Goal: Transaction & Acquisition: Purchase product/service

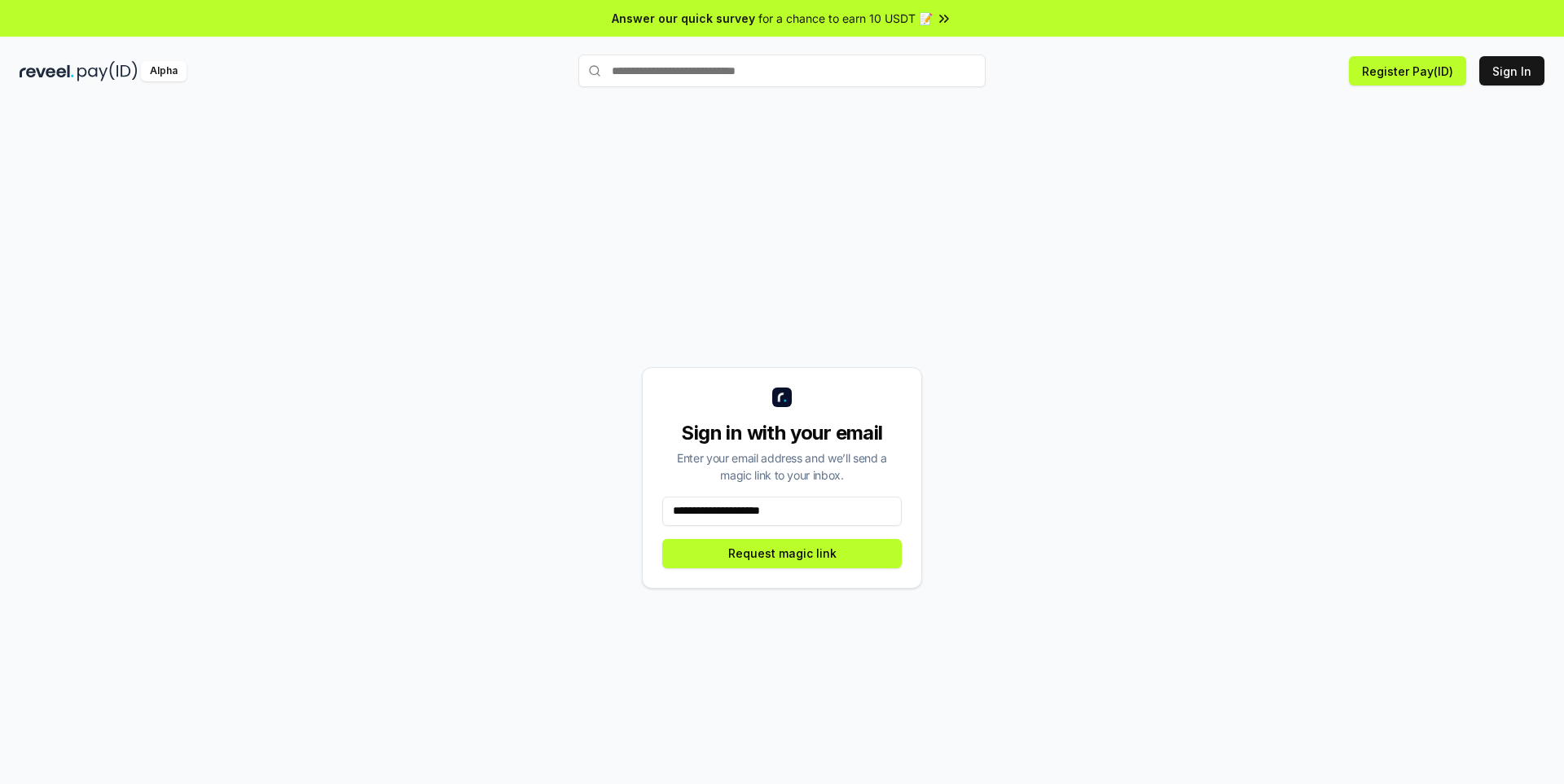
type input "**********"
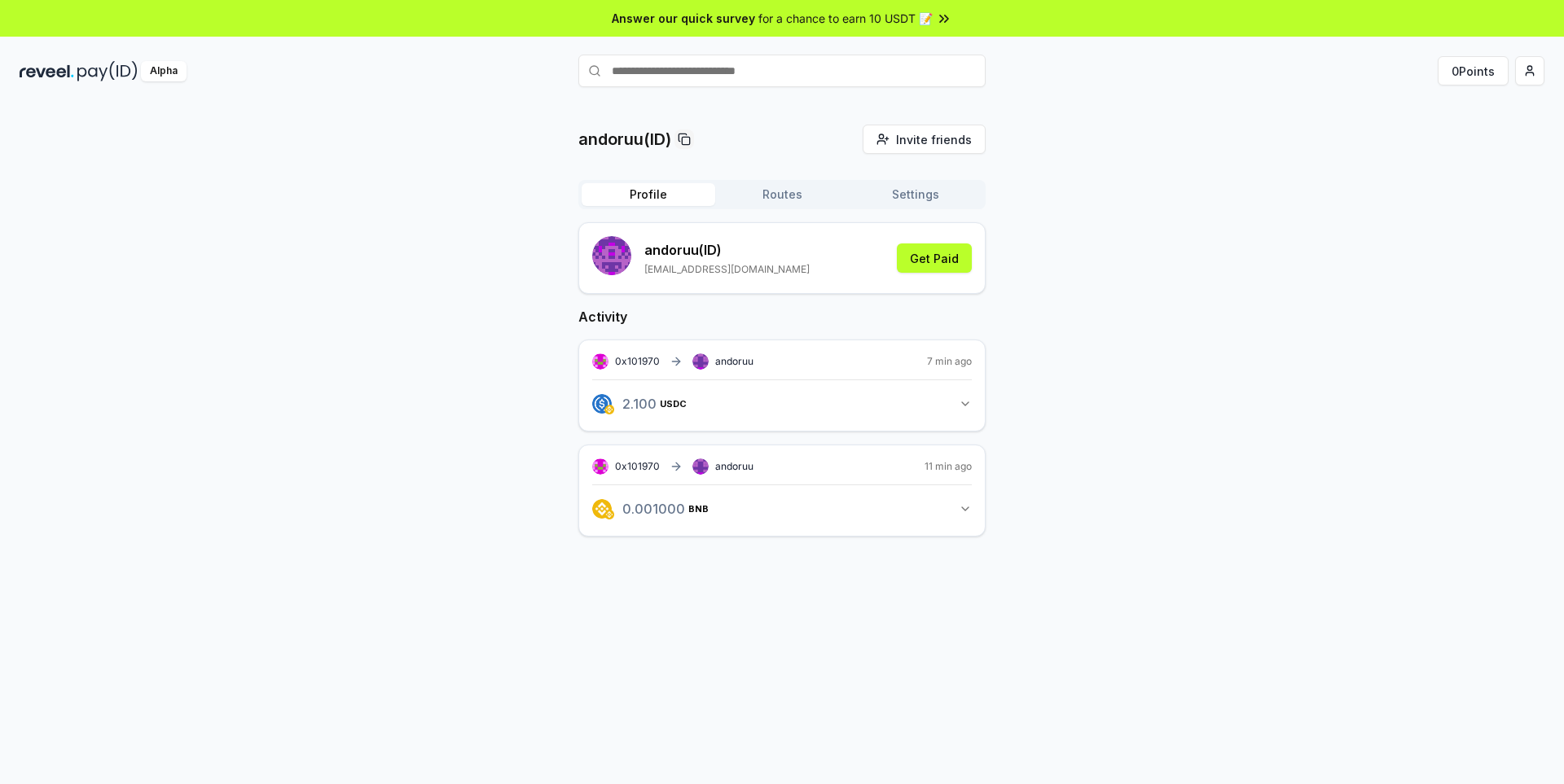
click at [720, 404] on button "2.100 USDC 2.1 USDC" at bounding box center [782, 404] width 380 height 28
click at [684, 405] on span "USDC" at bounding box center [679, 404] width 27 height 10
click at [957, 409] on button "2.100 USDC 2.1 USDC" at bounding box center [782, 404] width 380 height 28
click at [631, 408] on span "2.1 USDC" at bounding box center [654, 404] width 63 height 13
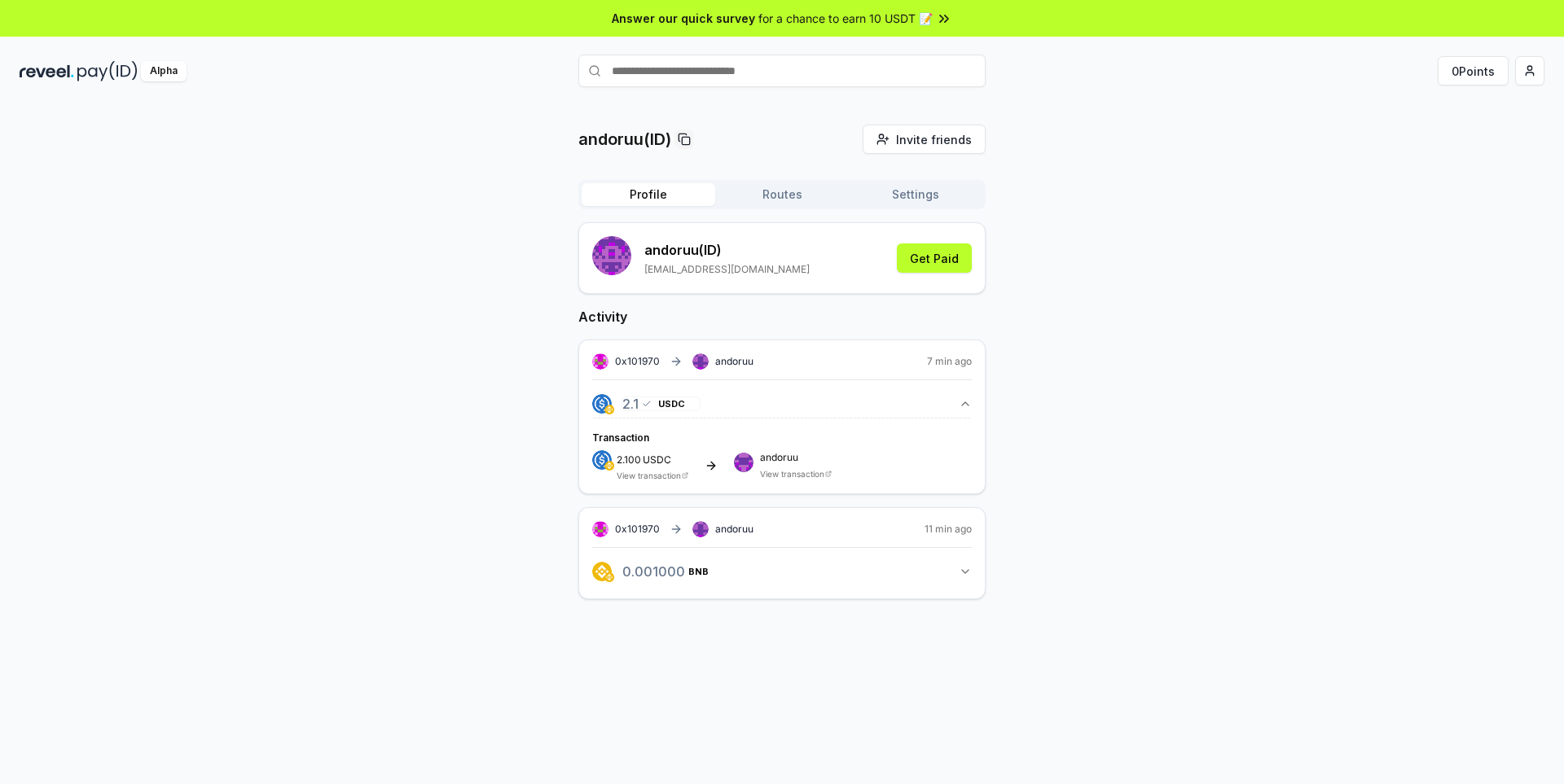
click at [633, 406] on span "2.1 USDC" at bounding box center [654, 404] width 63 height 13
click at [793, 202] on button "Routes" at bounding box center [781, 195] width 133 height 23
click at [680, 199] on button "Profile" at bounding box center [648, 195] width 133 height 23
click at [637, 410] on span "2.1 USDC" at bounding box center [654, 404] width 63 height 13
click at [706, 399] on button "2.100 USDC 2.1 USDC" at bounding box center [782, 404] width 380 height 28
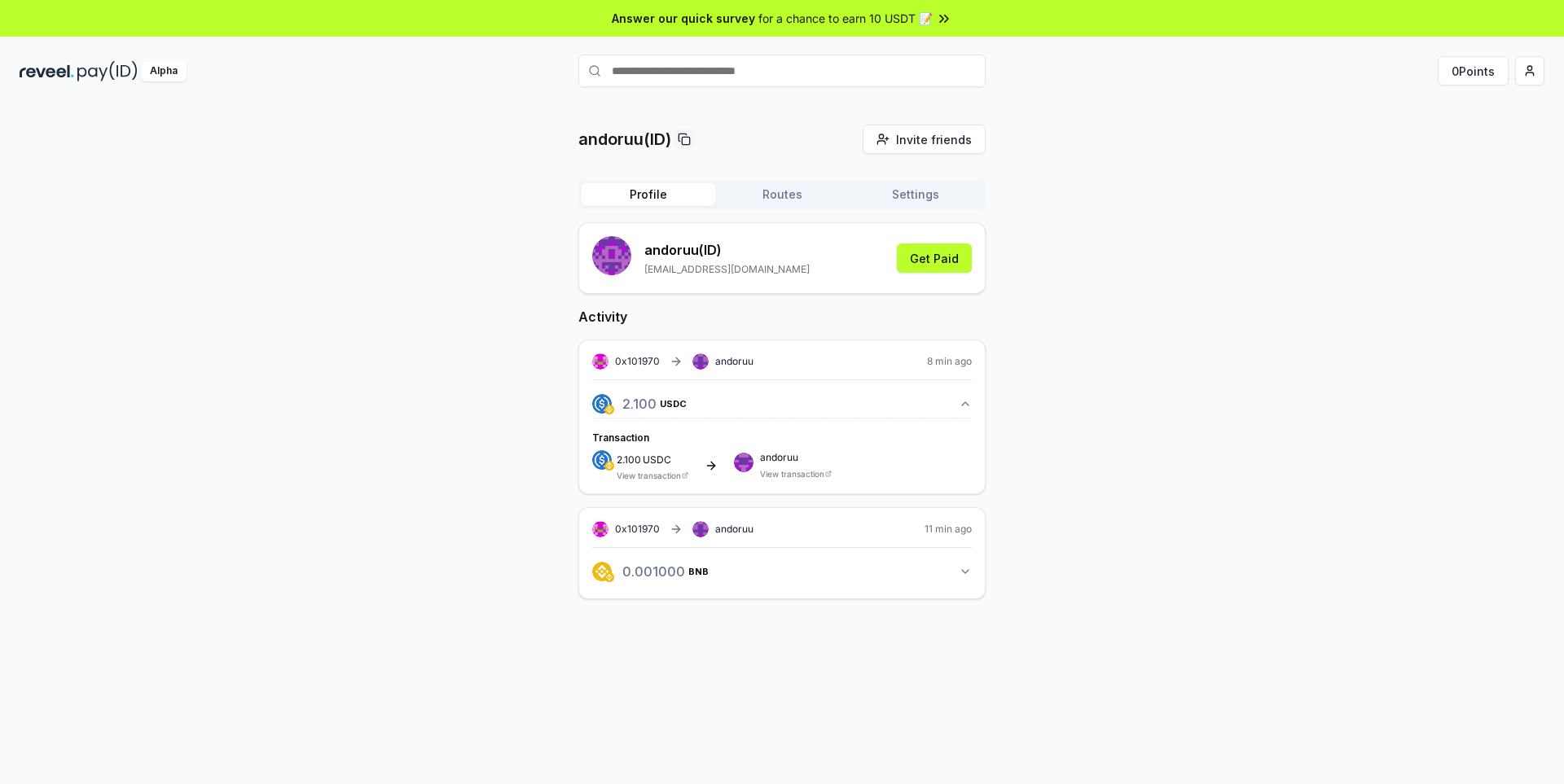
click at [902, 362] on div "0x101970 andoruu 8 min ago" at bounding box center [782, 361] width 380 height 16
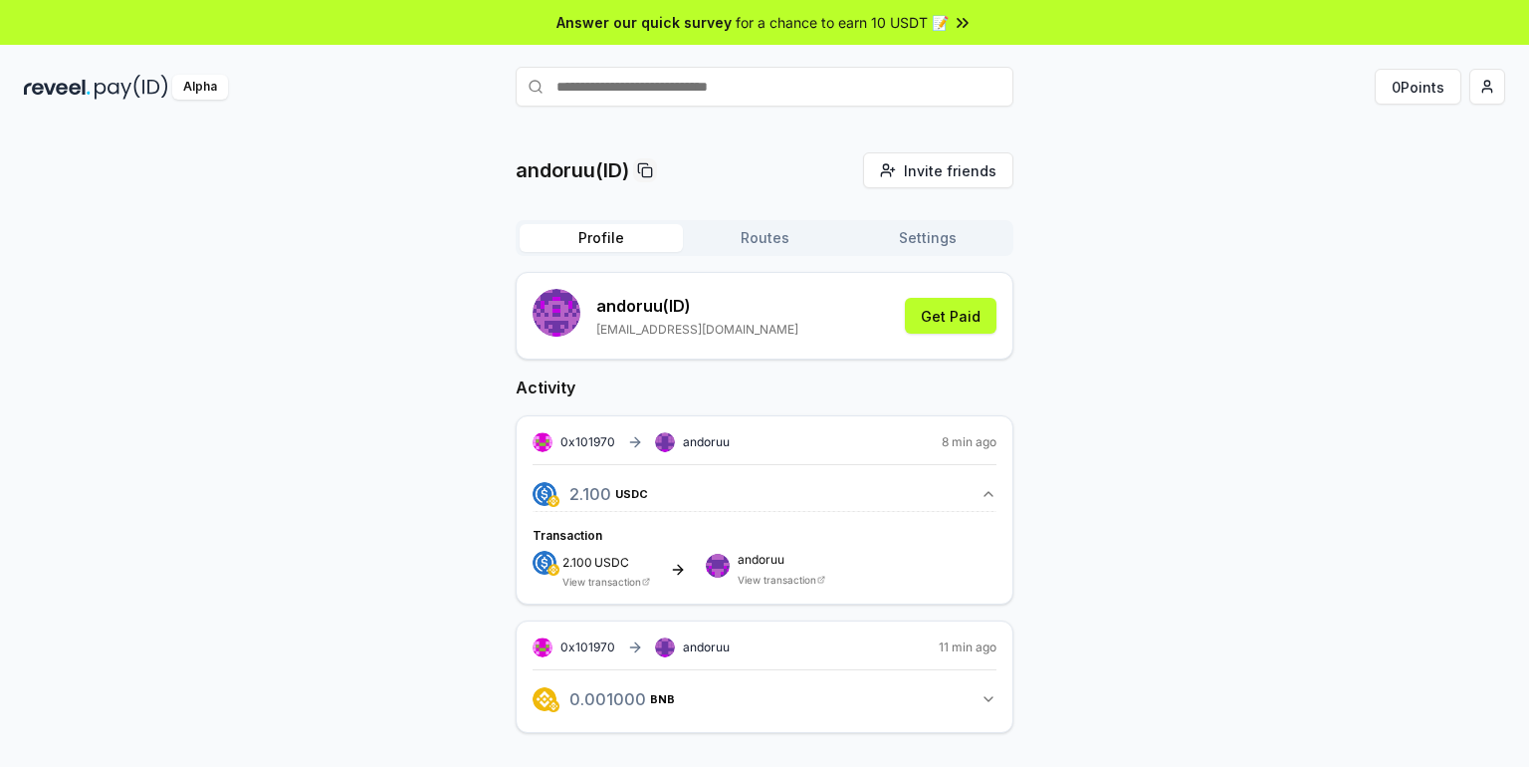
scroll to position [56, 0]
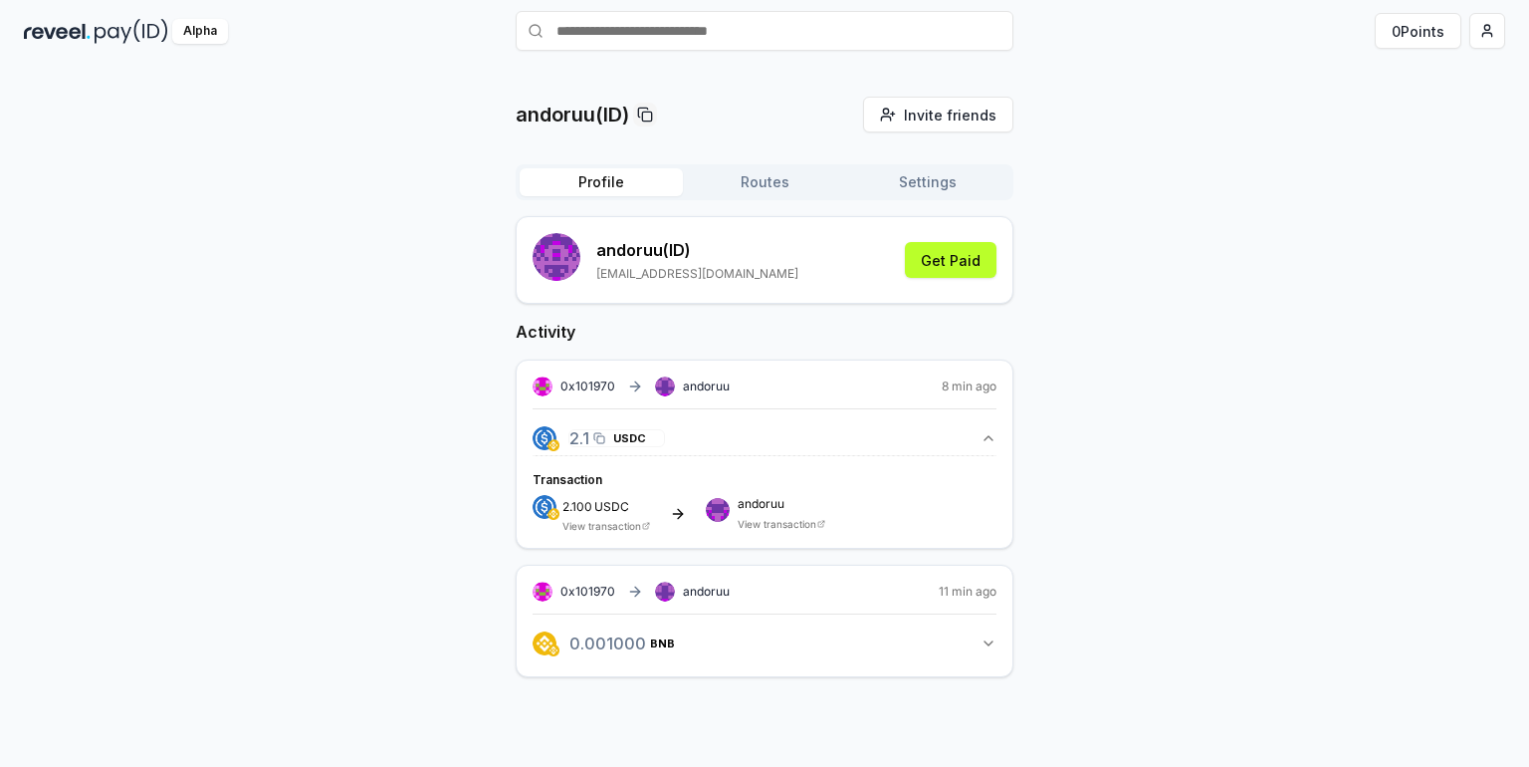
click at [591, 435] on span "2.1 USDC" at bounding box center [607, 438] width 77 height 16
click at [771, 518] on link "View transaction" at bounding box center [777, 524] width 79 height 12
click at [727, 40] on input "text" at bounding box center [765, 31] width 498 height 40
type input "********"
click at [829, 83] on button "nanaswan Pay" at bounding box center [765, 70] width 498 height 36
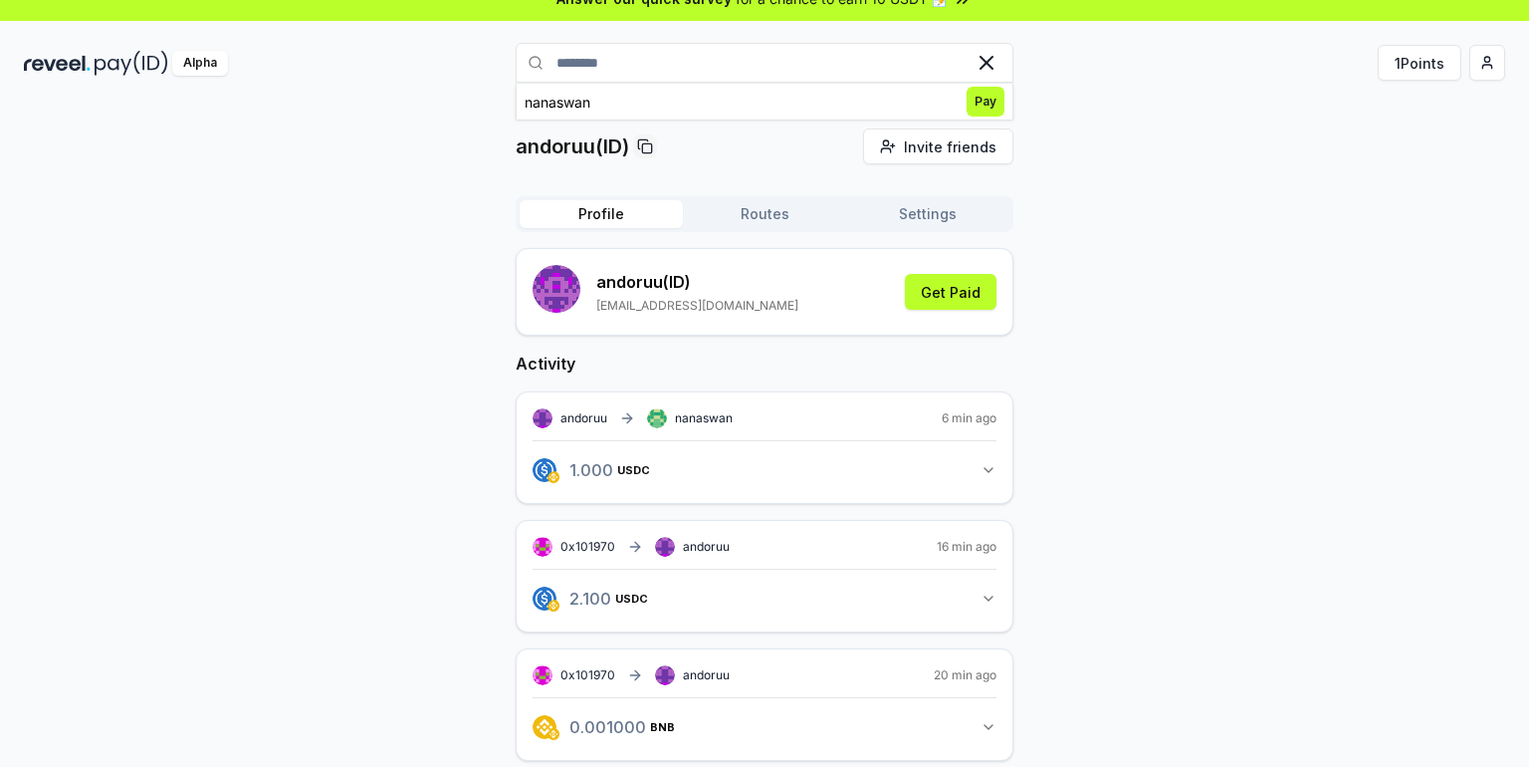
scroll to position [0, 0]
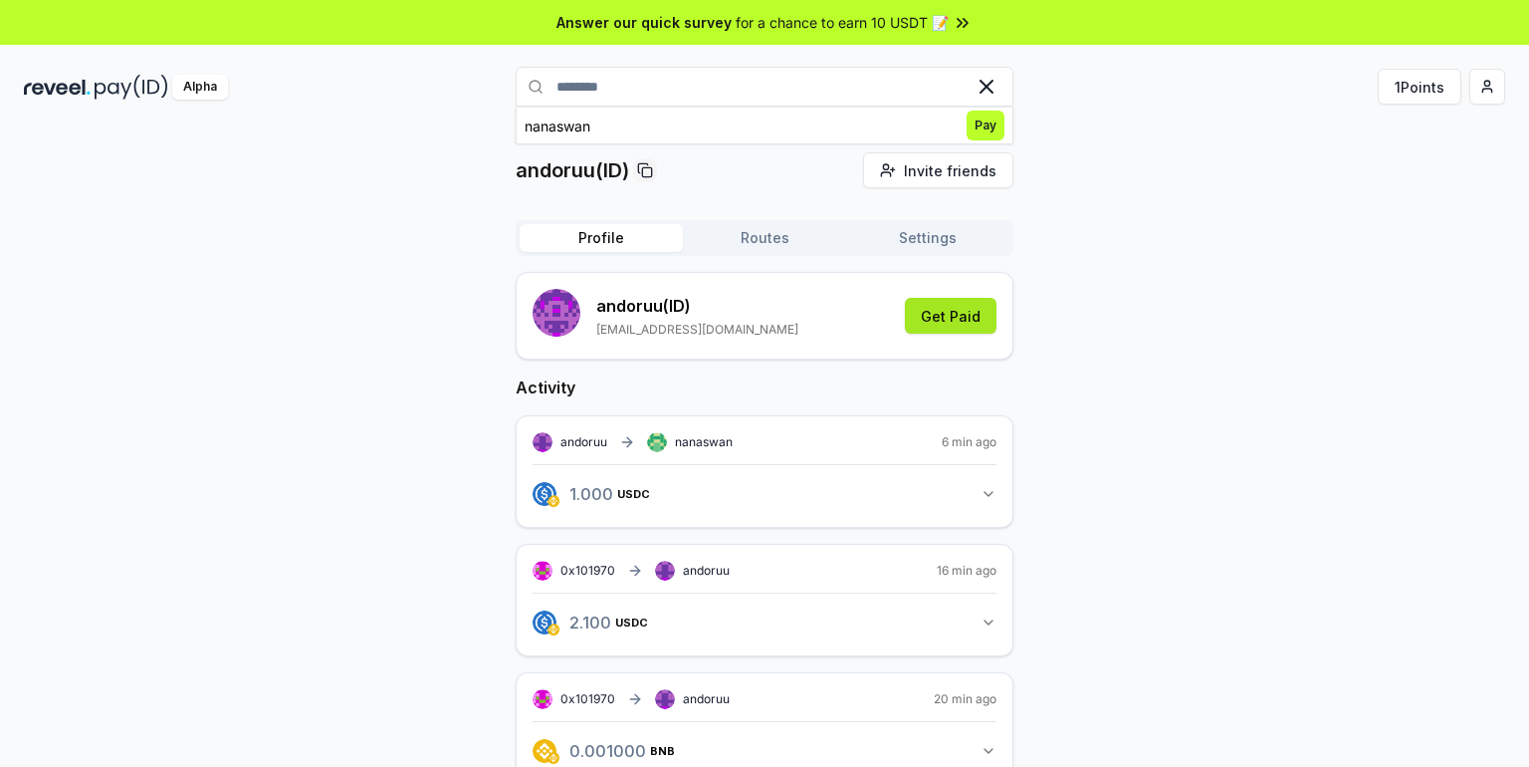
click at [951, 308] on button "Get Paid" at bounding box center [951, 316] width 92 height 36
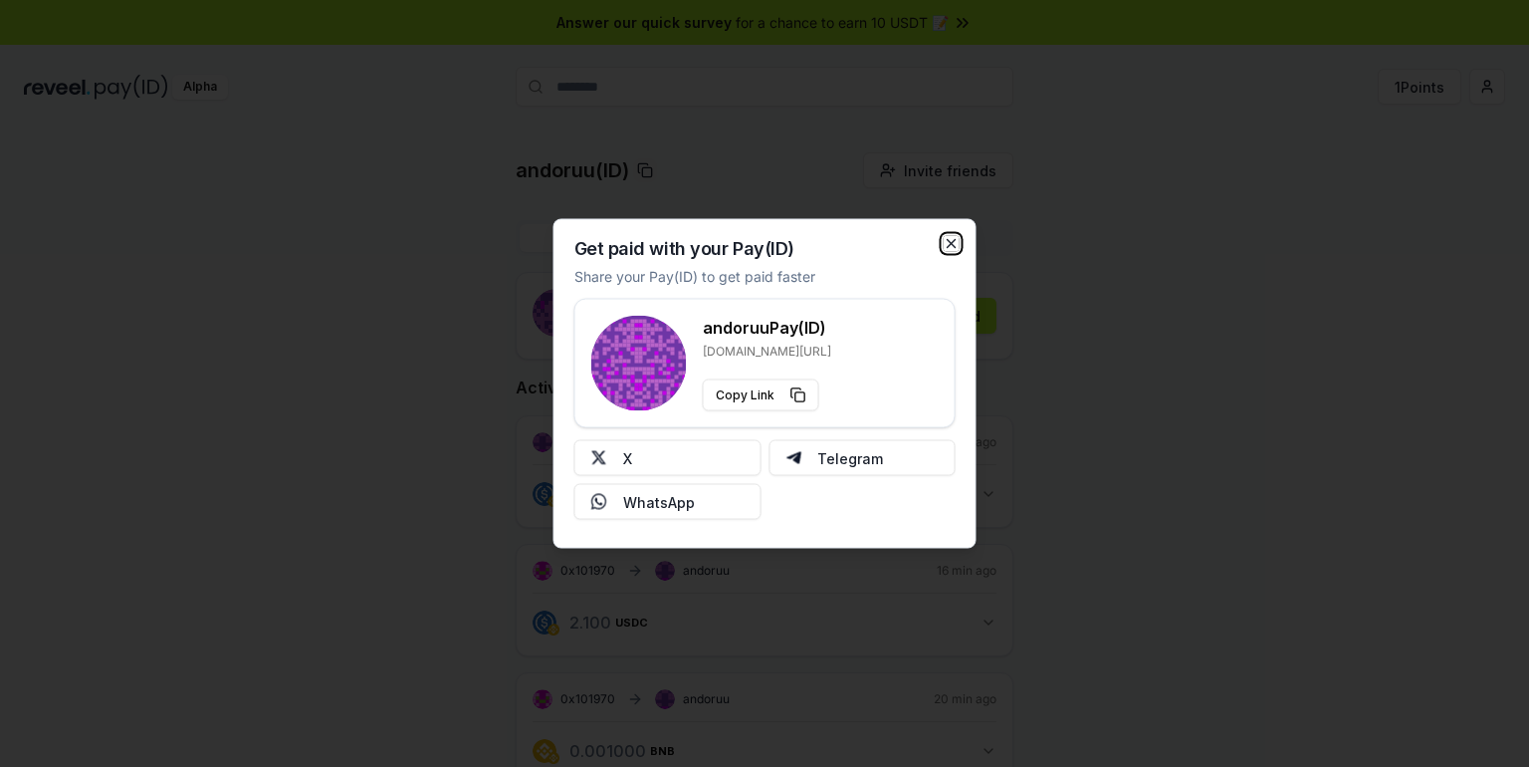
click at [952, 236] on icon "button" at bounding box center [952, 244] width 16 height 16
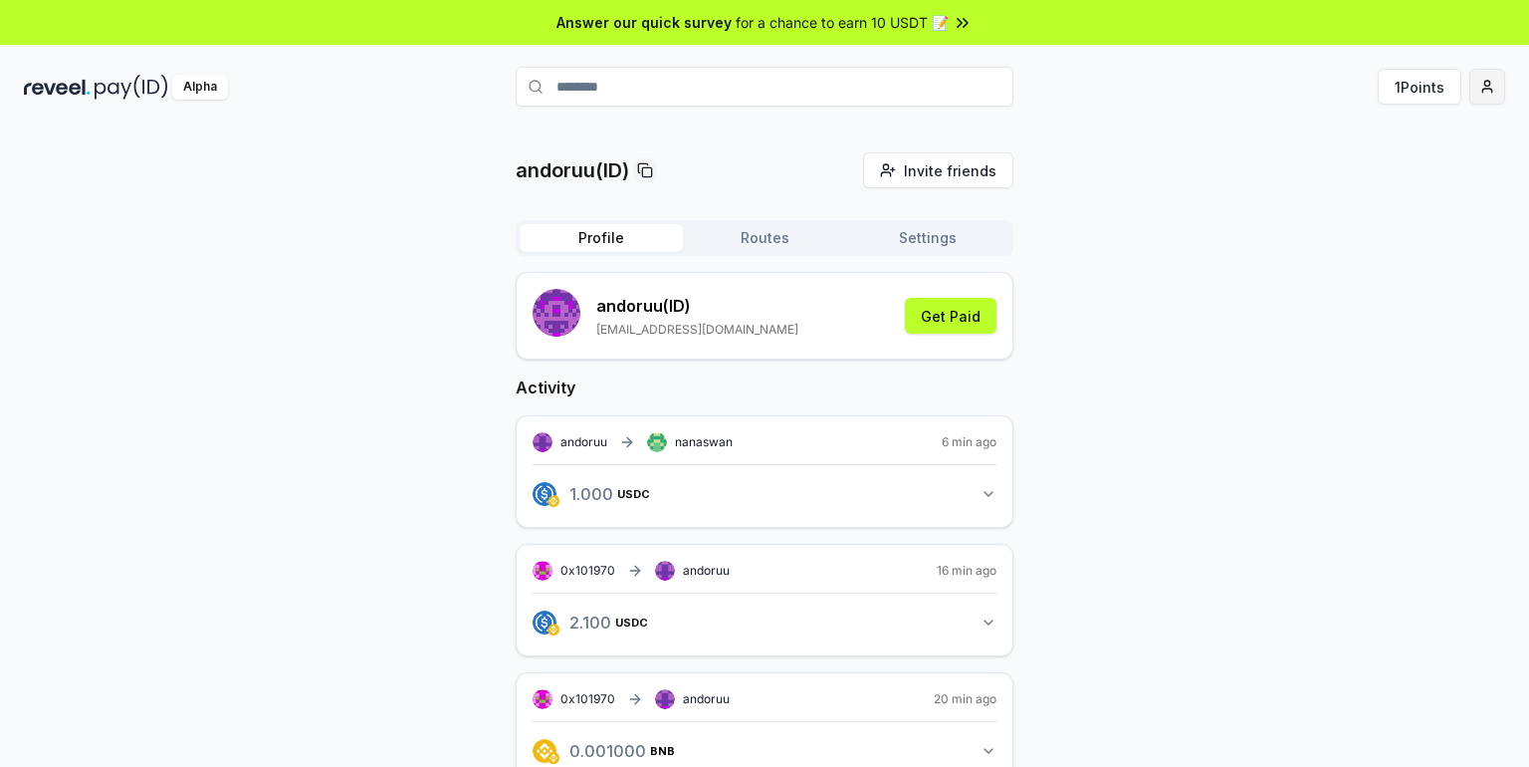
click at [1477, 86] on html "Answer our quick survey for a chance to earn 10 USDT 📝 Alpha ******** 1 Points …" at bounding box center [764, 383] width 1529 height 767
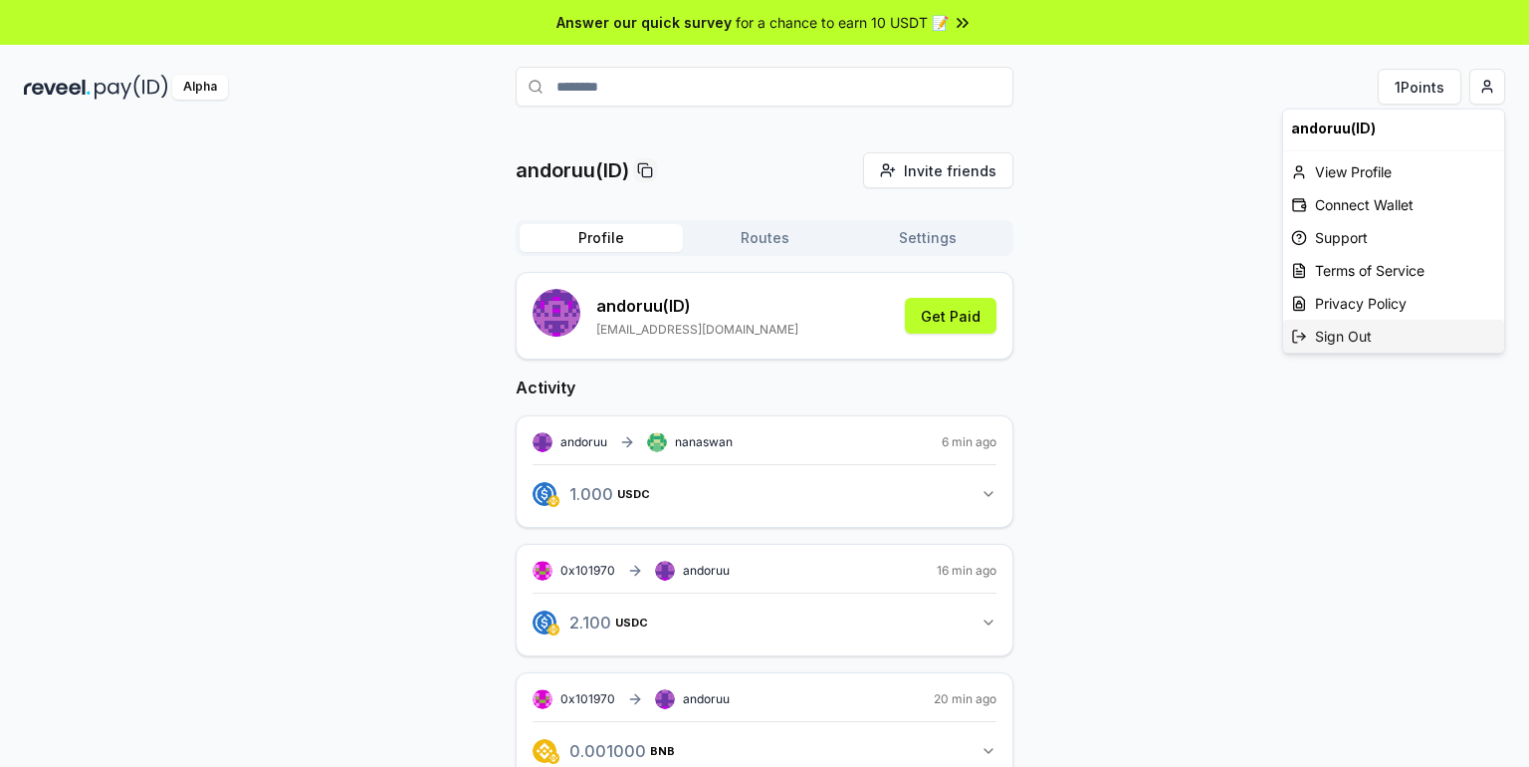
click at [1380, 331] on div "Sign Out" at bounding box center [1393, 336] width 221 height 33
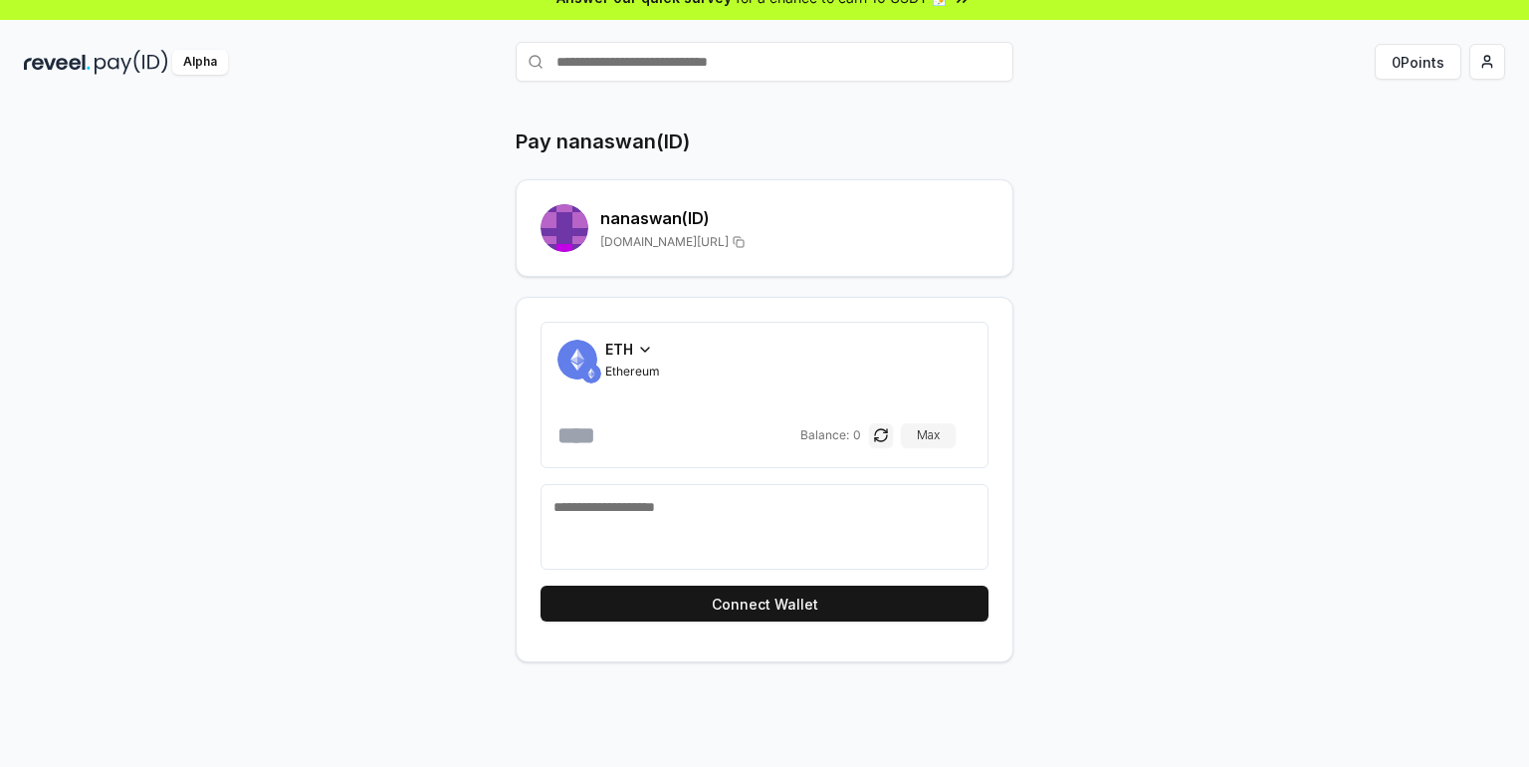
scroll to position [56, 0]
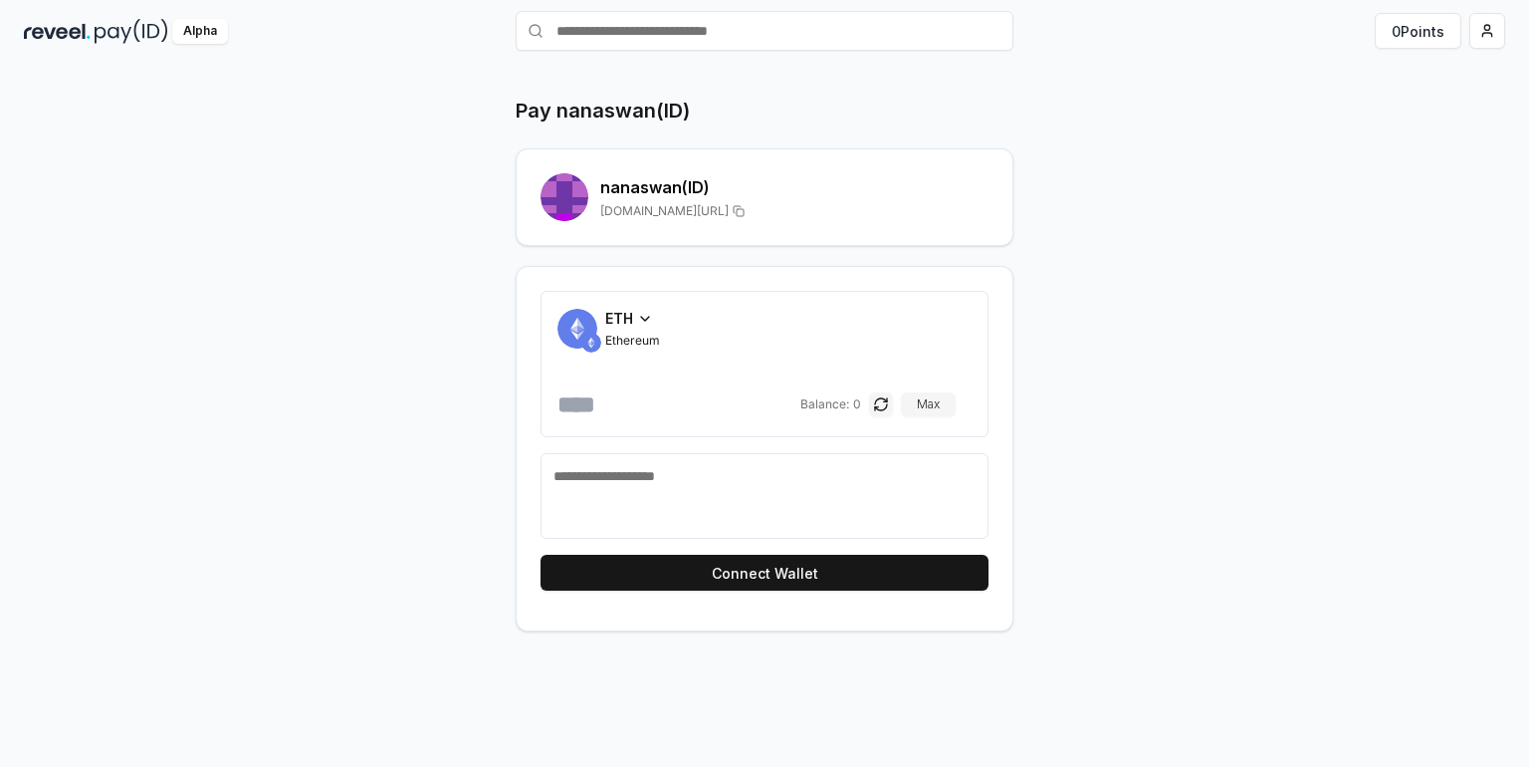
click at [656, 324] on div "ETH" at bounding box center [632, 318] width 55 height 21
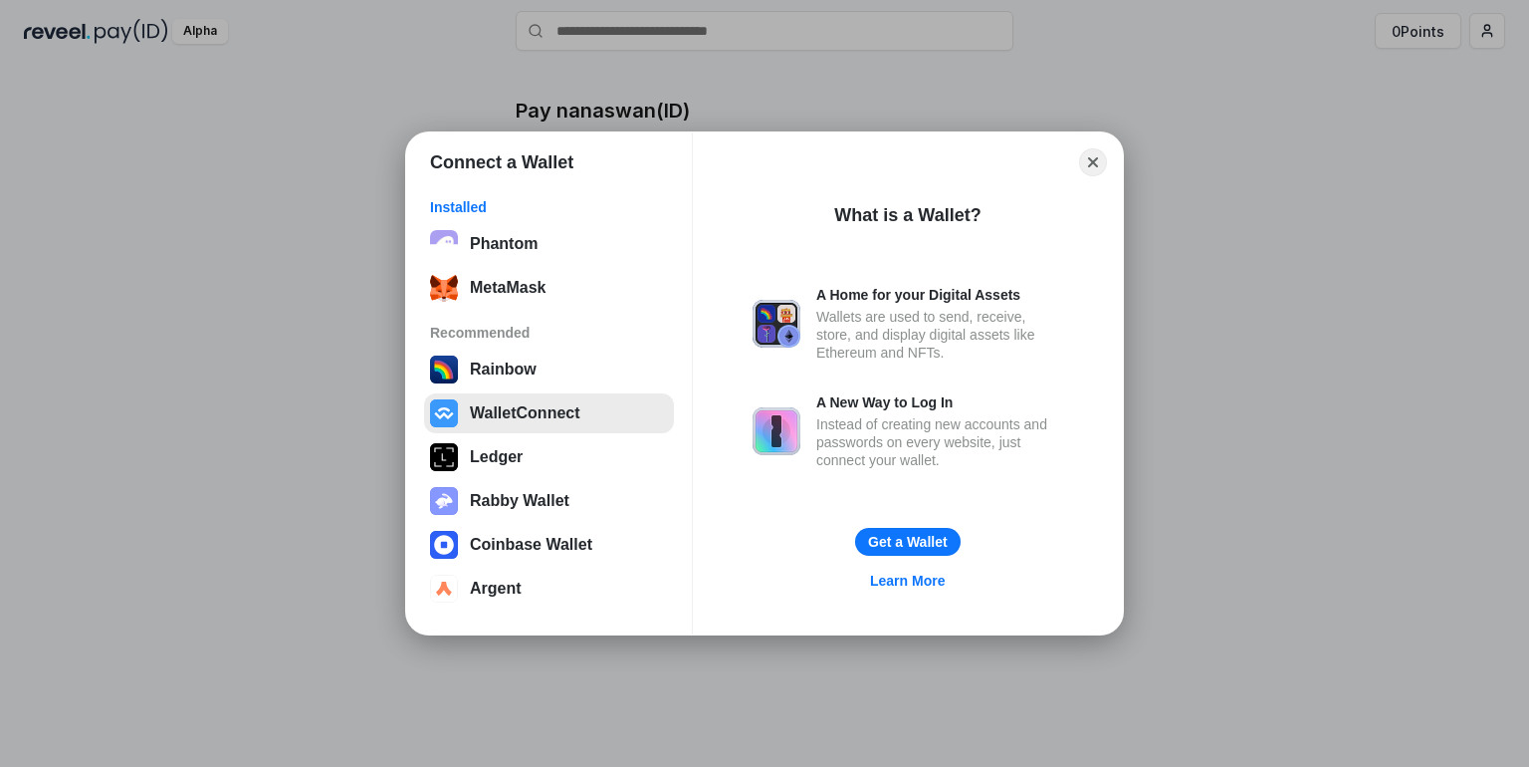
click at [594, 422] on button "WalletConnect" at bounding box center [549, 413] width 250 height 40
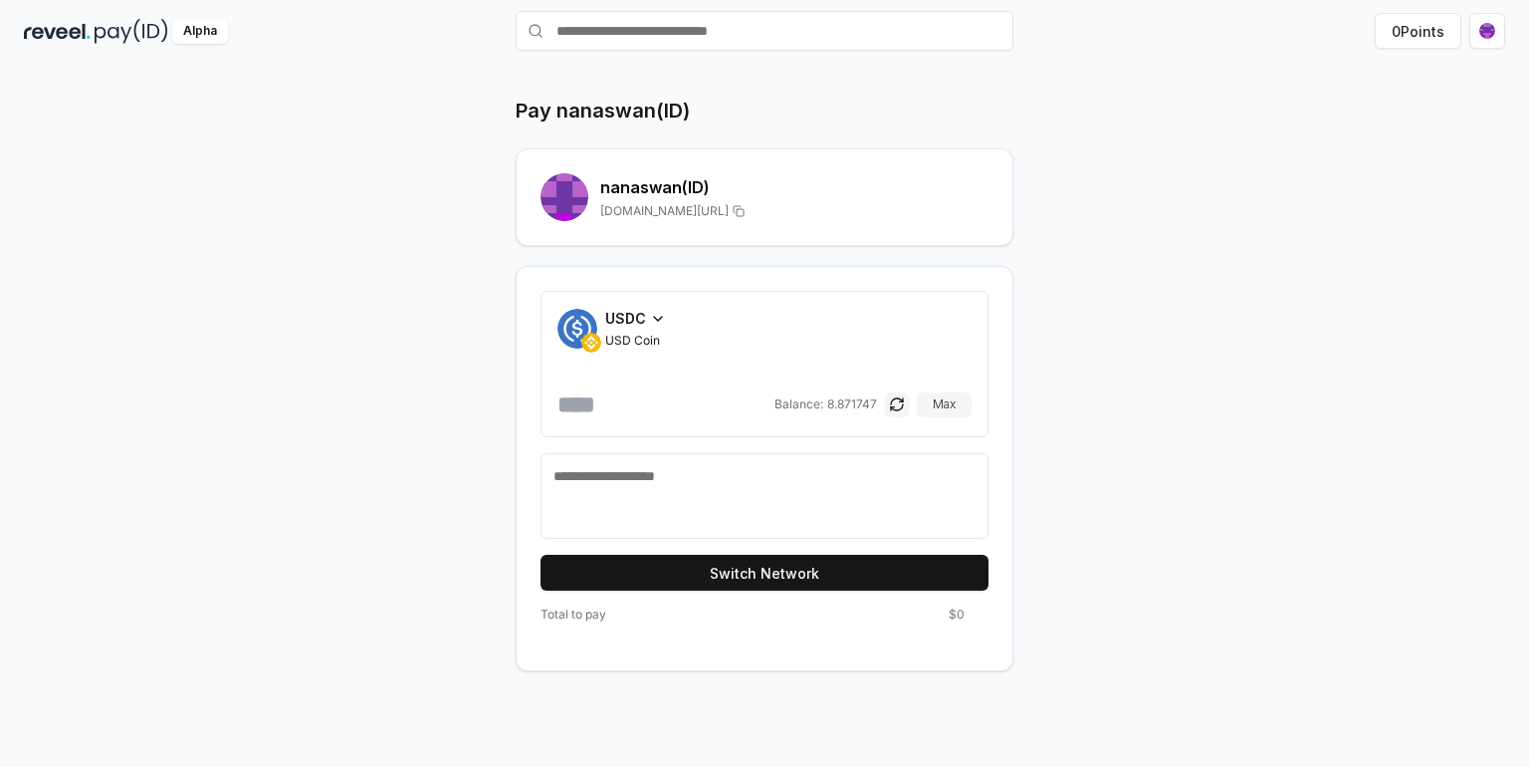
click at [640, 394] on input "number" at bounding box center [664, 404] width 213 height 32
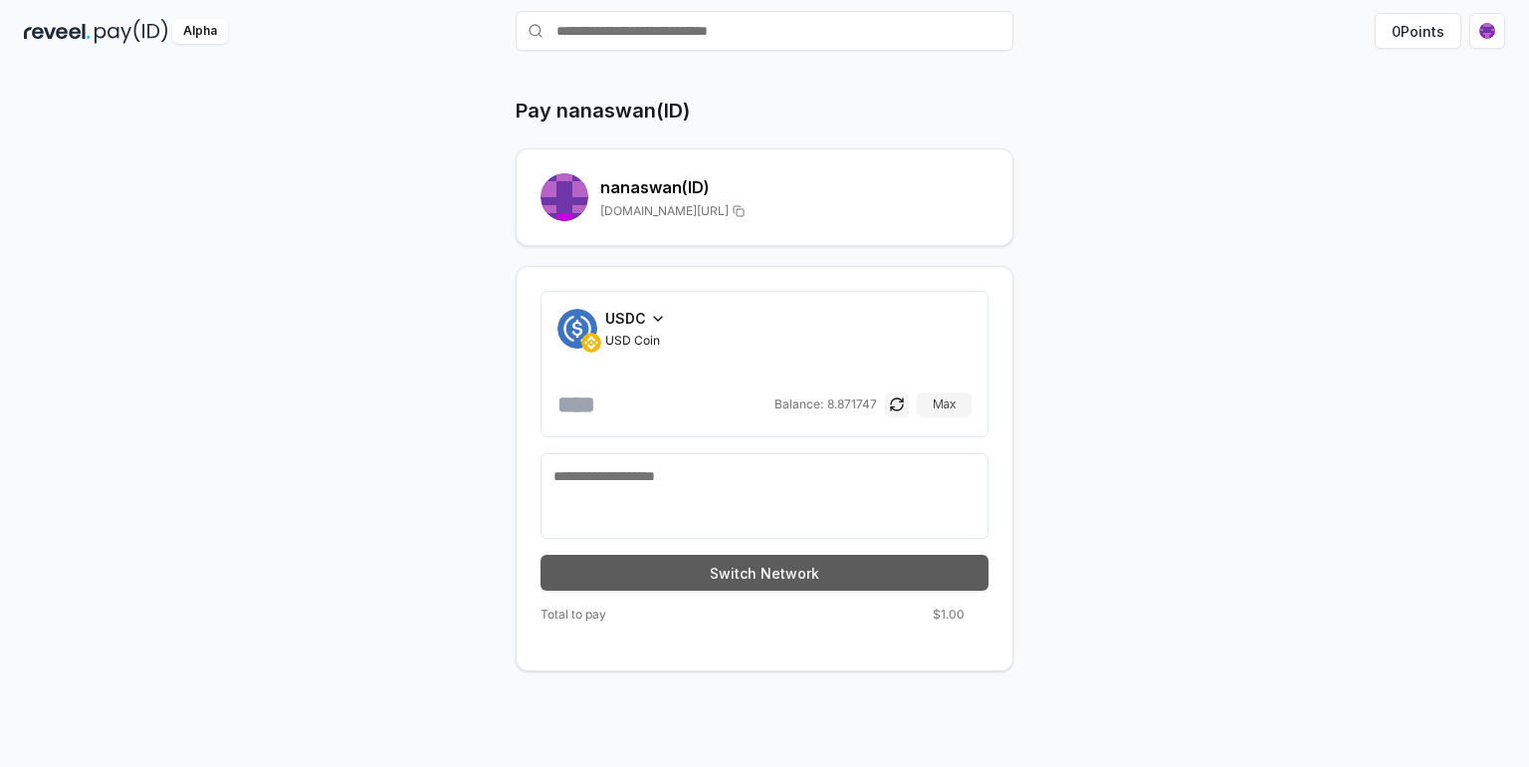
type input "*"
click at [759, 569] on button "Switch Network" at bounding box center [765, 573] width 448 height 36
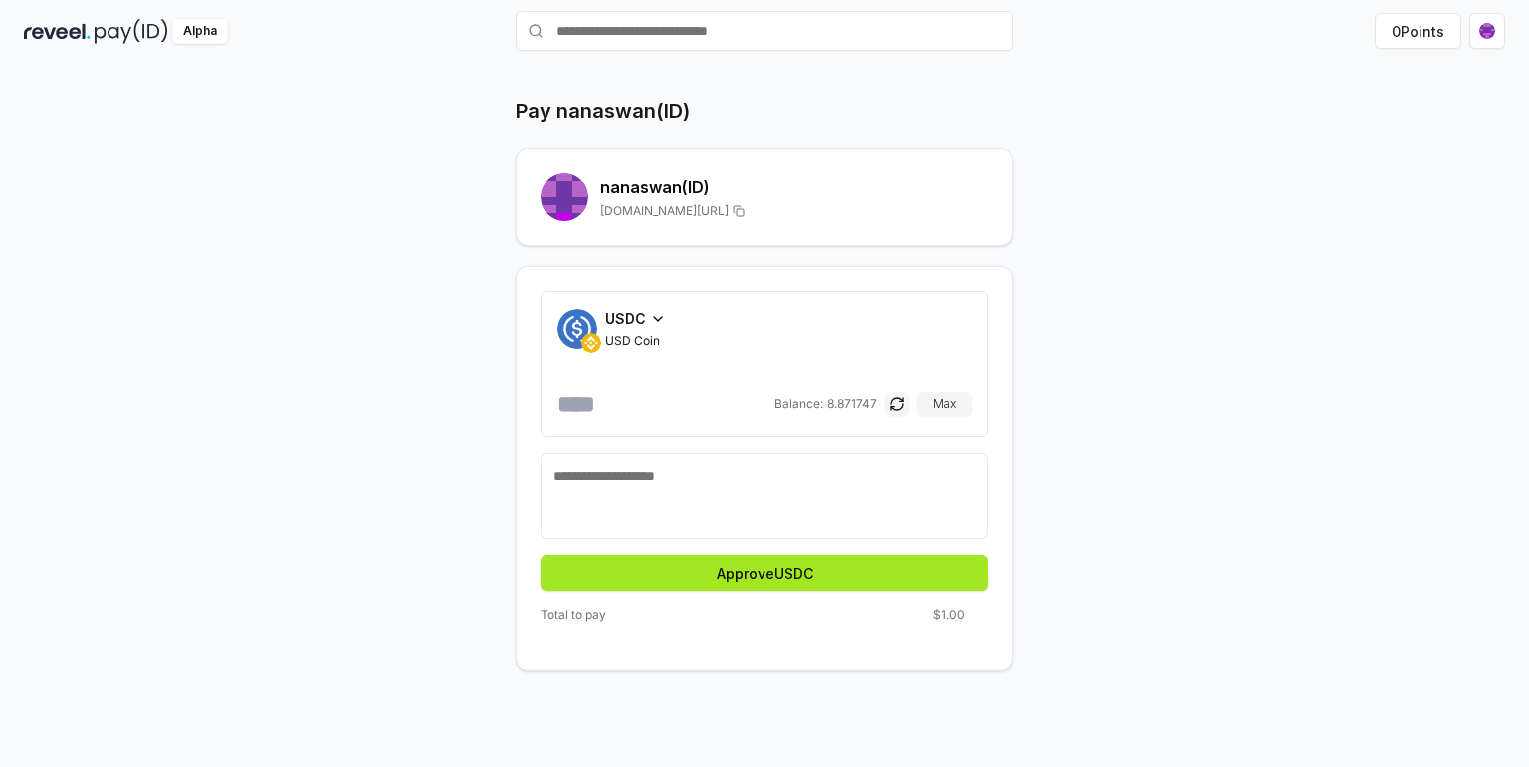
click at [884, 564] on button "Approve USDC" at bounding box center [765, 573] width 448 height 36
click at [884, 564] on form "USDC USD Coin * Balance: 8.871747 Max Approve USDC" at bounding box center [765, 441] width 448 height 300
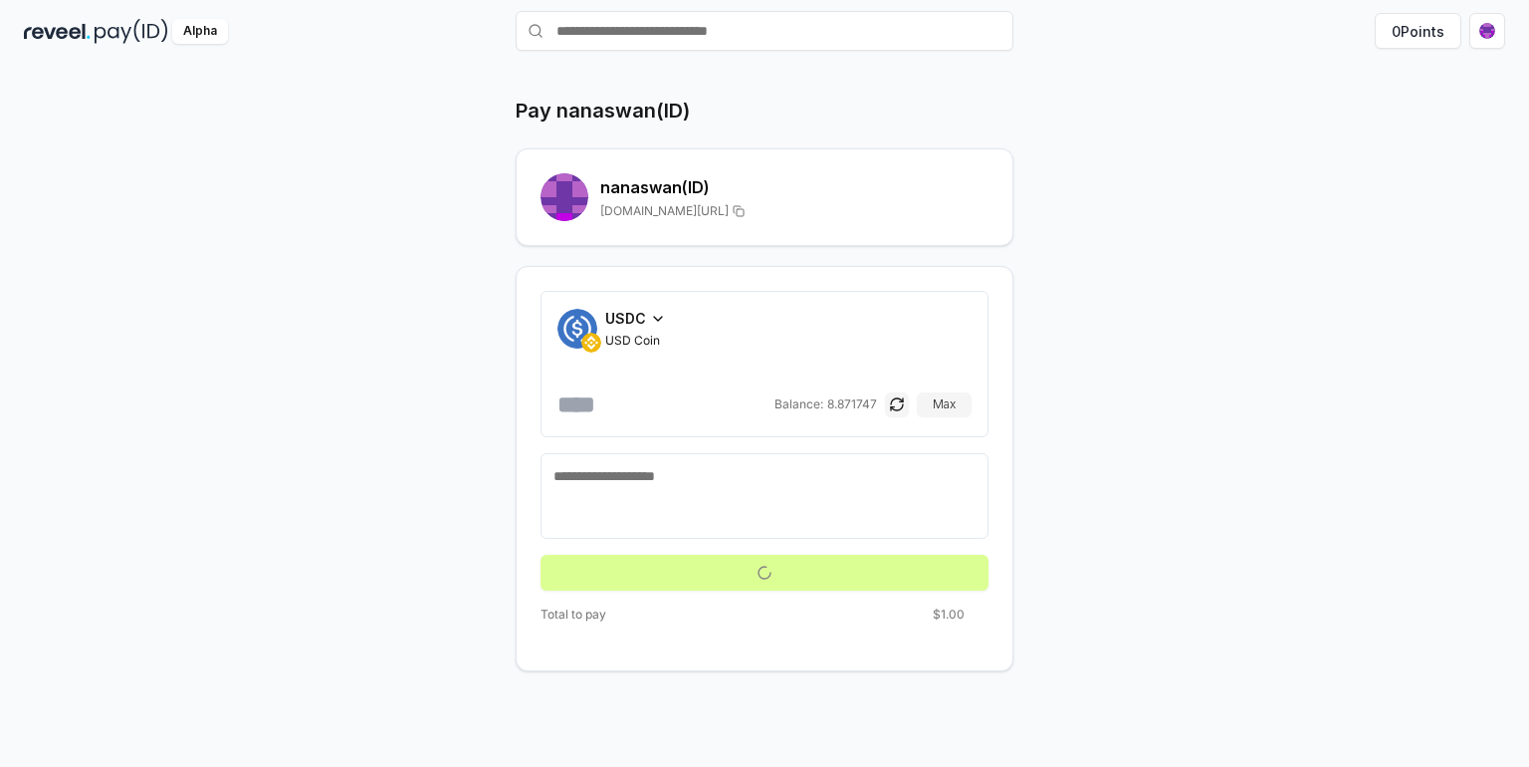
click at [922, 620] on div "Total to pay $1.00" at bounding box center [765, 618] width 448 height 24
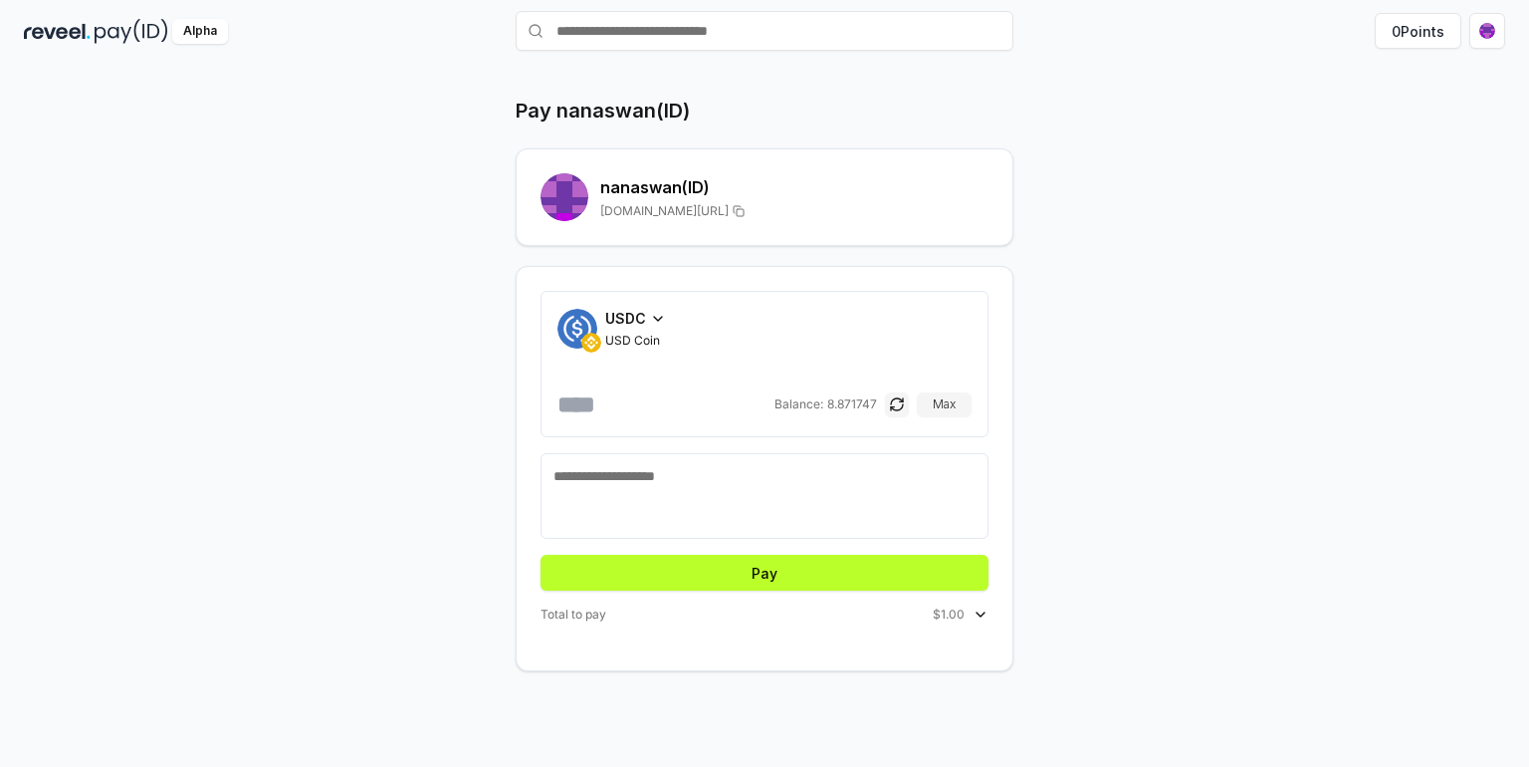
click at [944, 568] on button "Pay" at bounding box center [765, 573] width 448 height 36
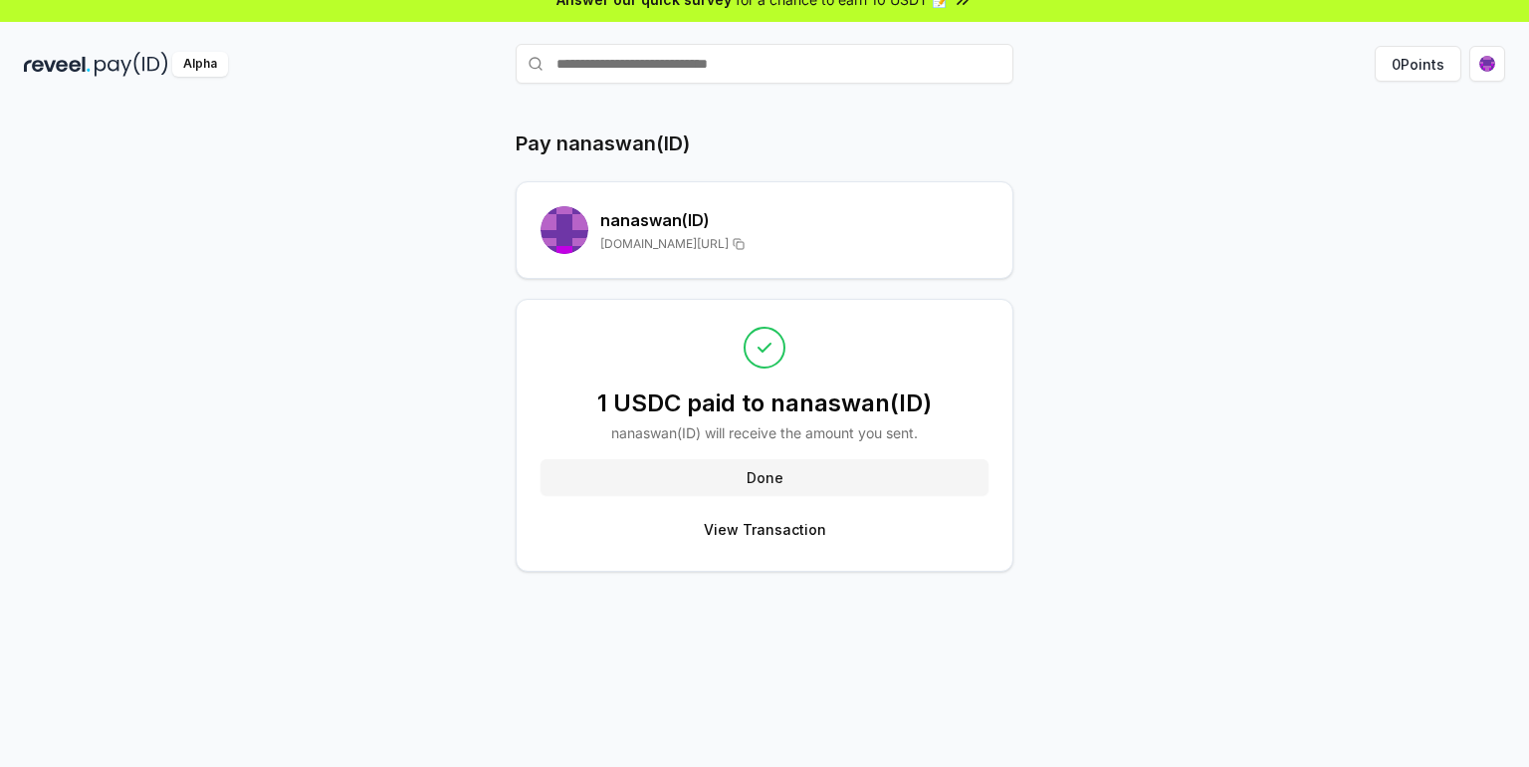
scroll to position [0, 0]
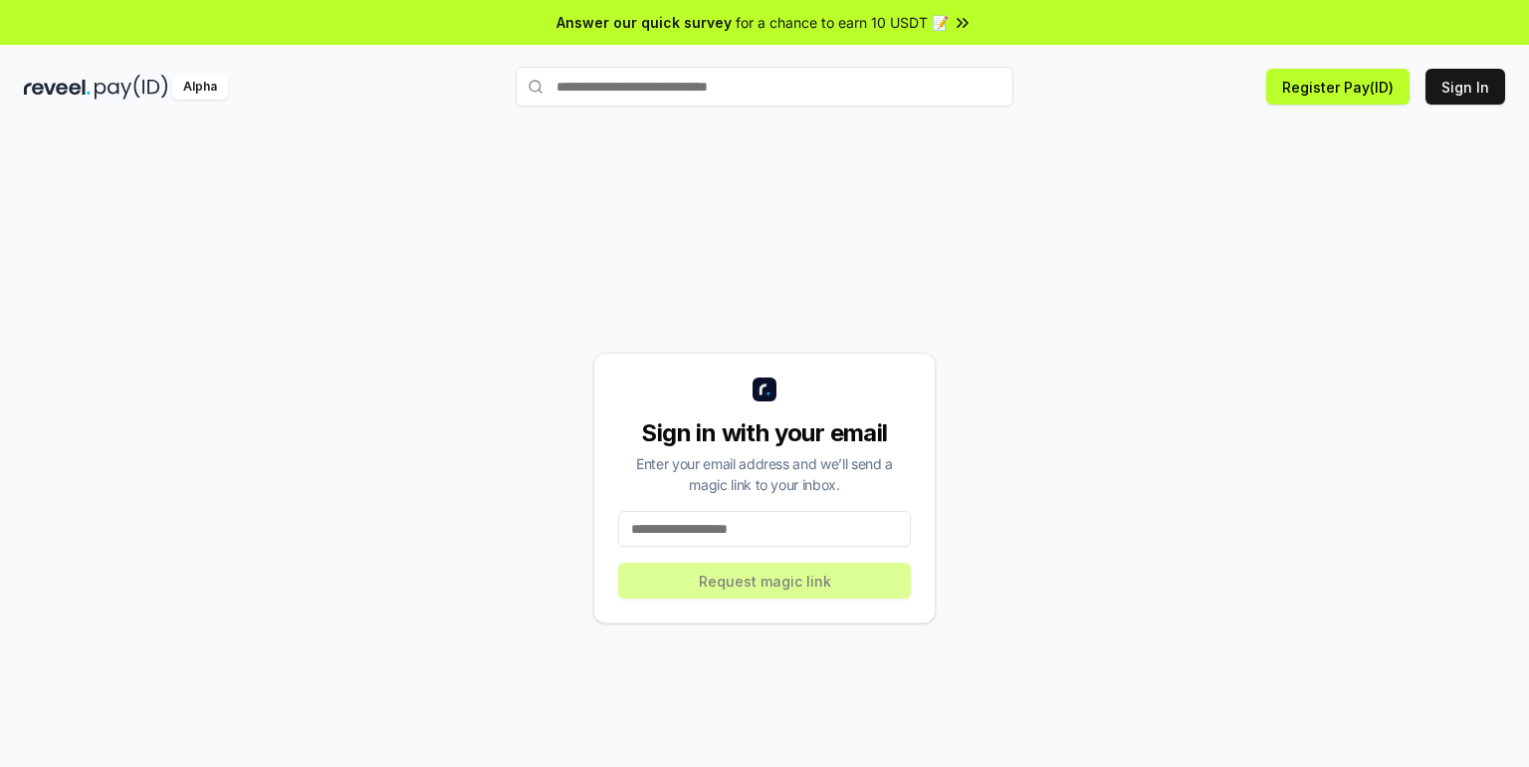
click at [759, 541] on input at bounding box center [764, 529] width 293 height 36
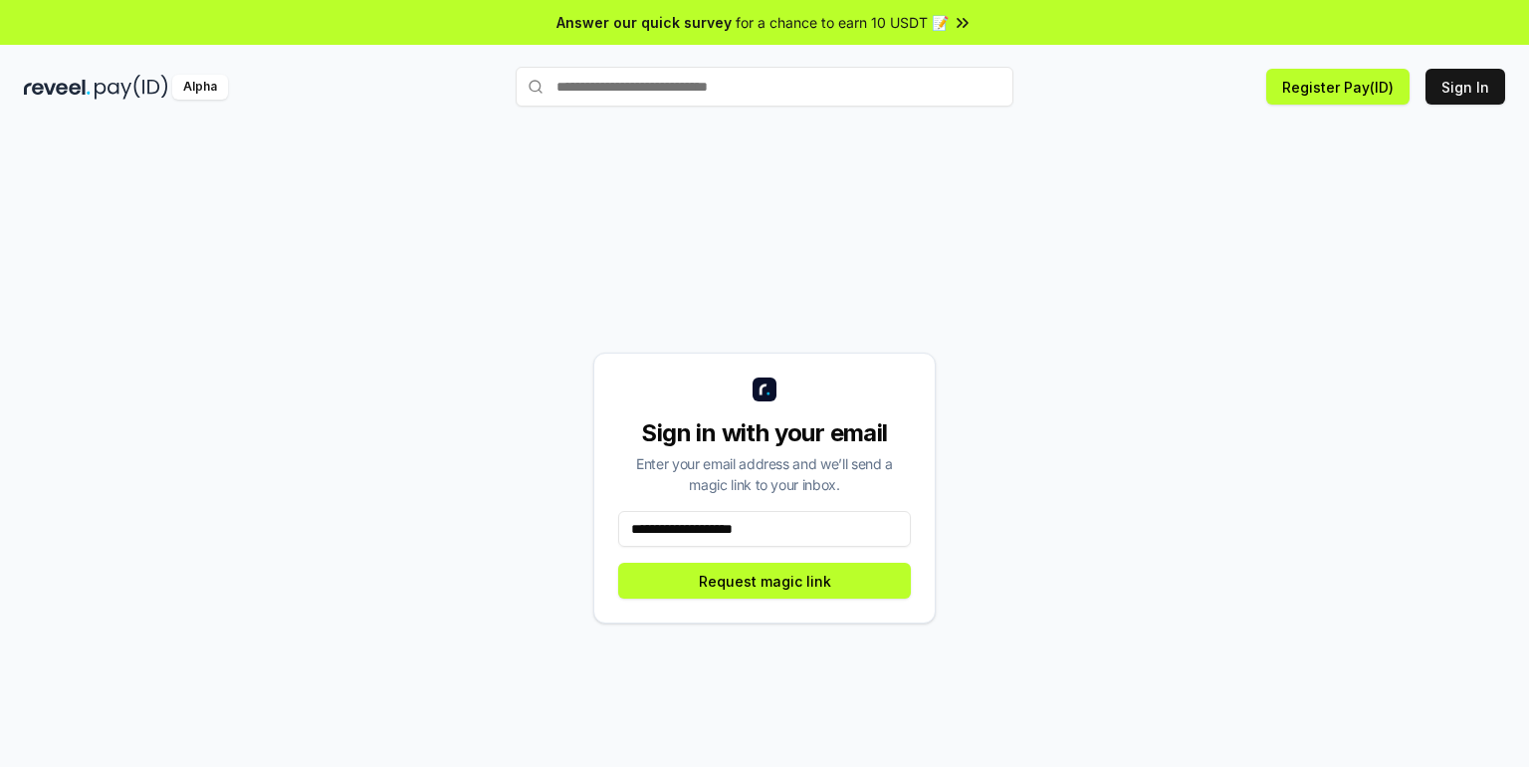
type input "**********"
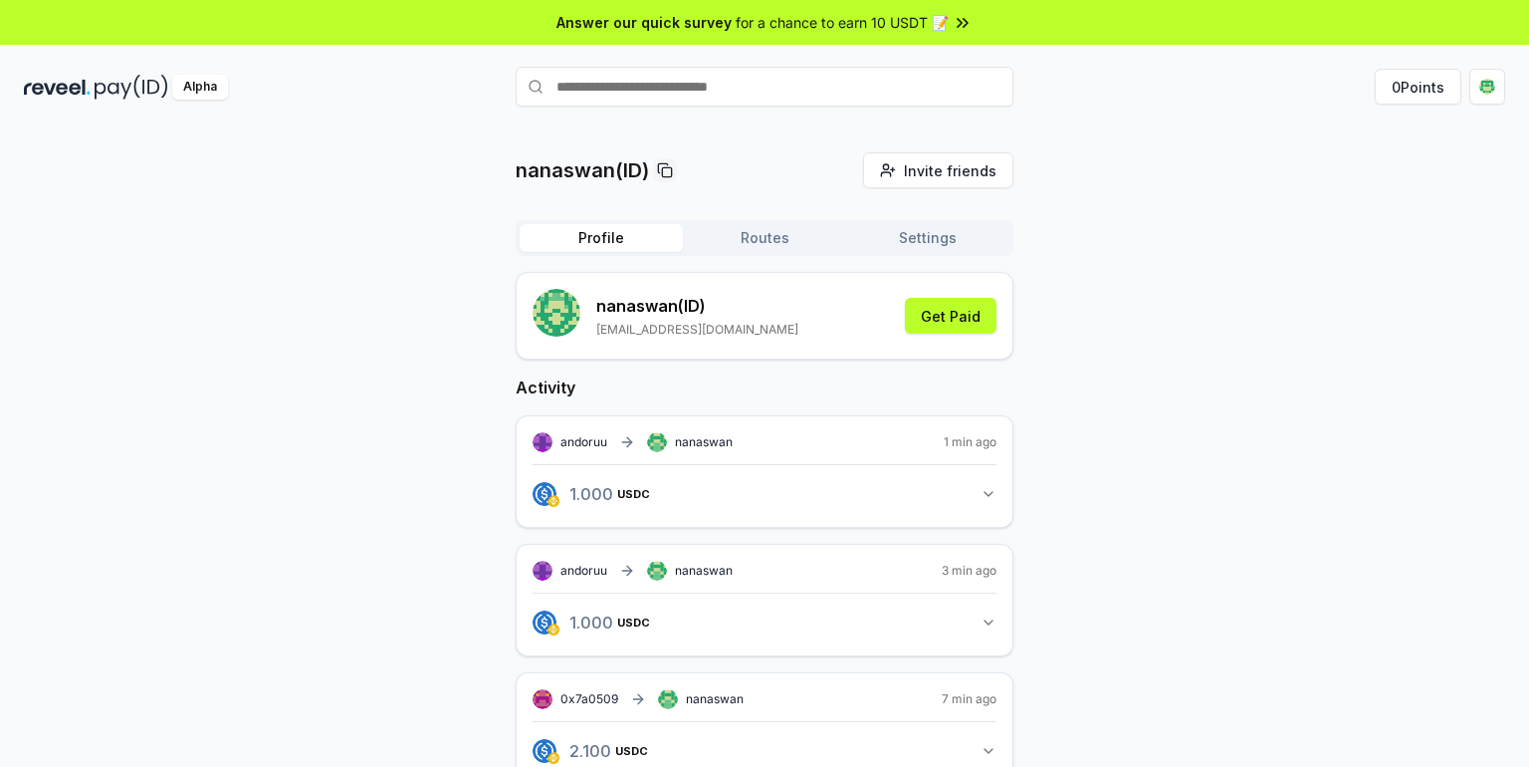
click at [757, 89] on input "text" at bounding box center [765, 87] width 498 height 40
type input "*******"
click at [988, 135] on span "Pay" at bounding box center [986, 126] width 38 height 30
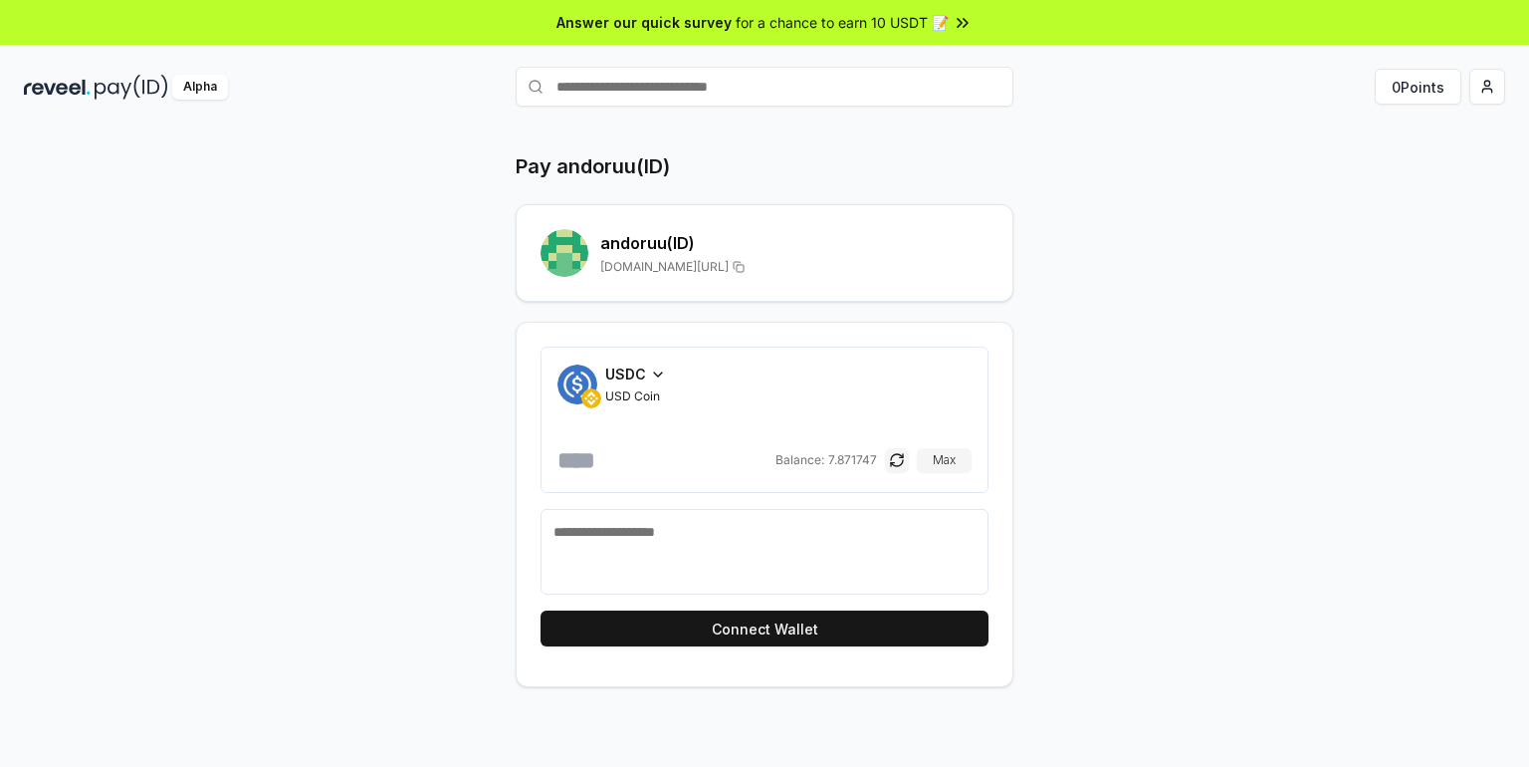
click at [647, 452] on input "number" at bounding box center [665, 460] width 214 height 32
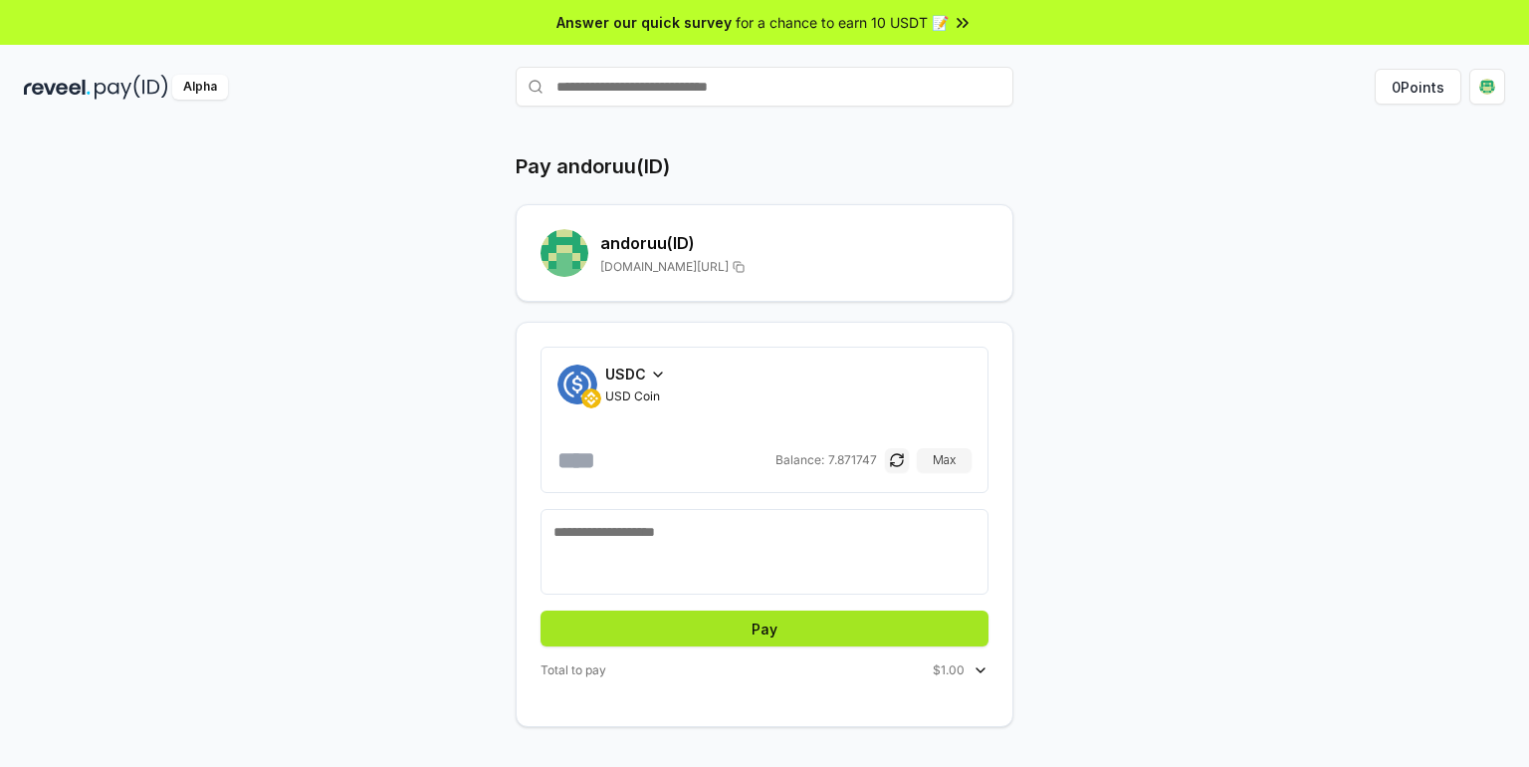
type input "*"
click at [808, 635] on button "Pay" at bounding box center [765, 628] width 448 height 36
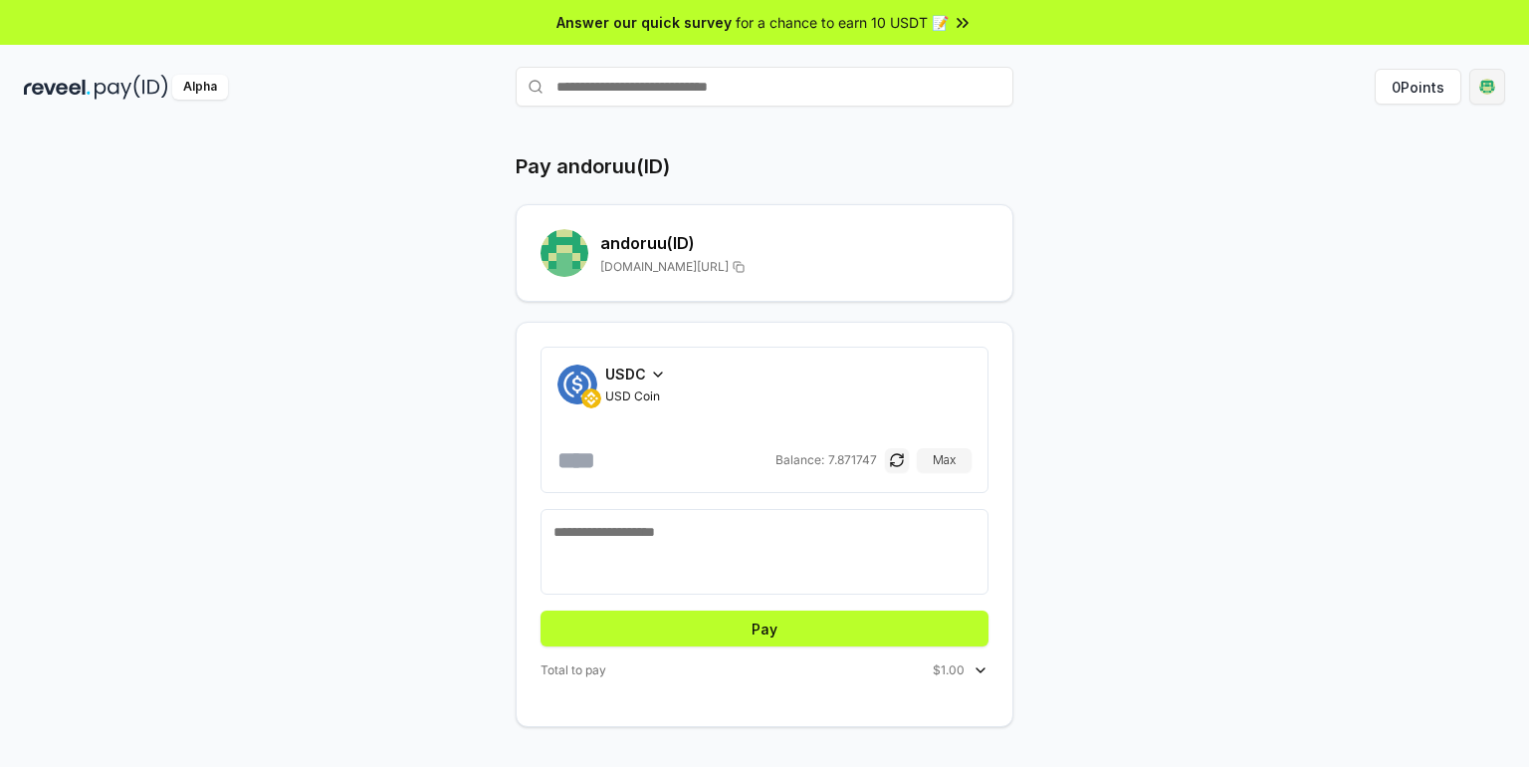
click at [1480, 90] on html "Answer our quick survey for a chance to earn 10 USDT 📝 Alpha 0 Points Pay andor…" at bounding box center [764, 383] width 1529 height 767
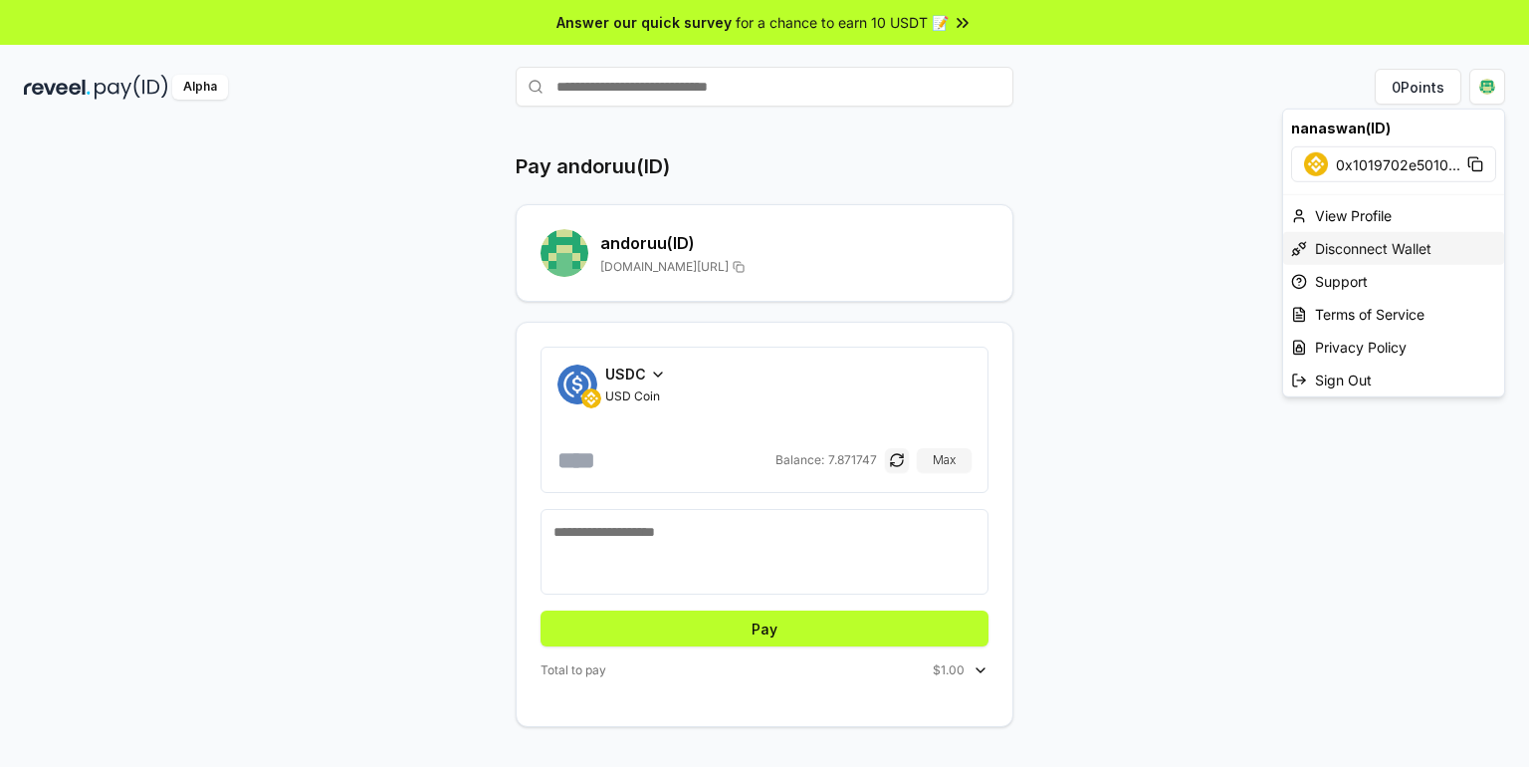
click at [1410, 258] on div "Disconnect Wallet" at bounding box center [1393, 248] width 221 height 33
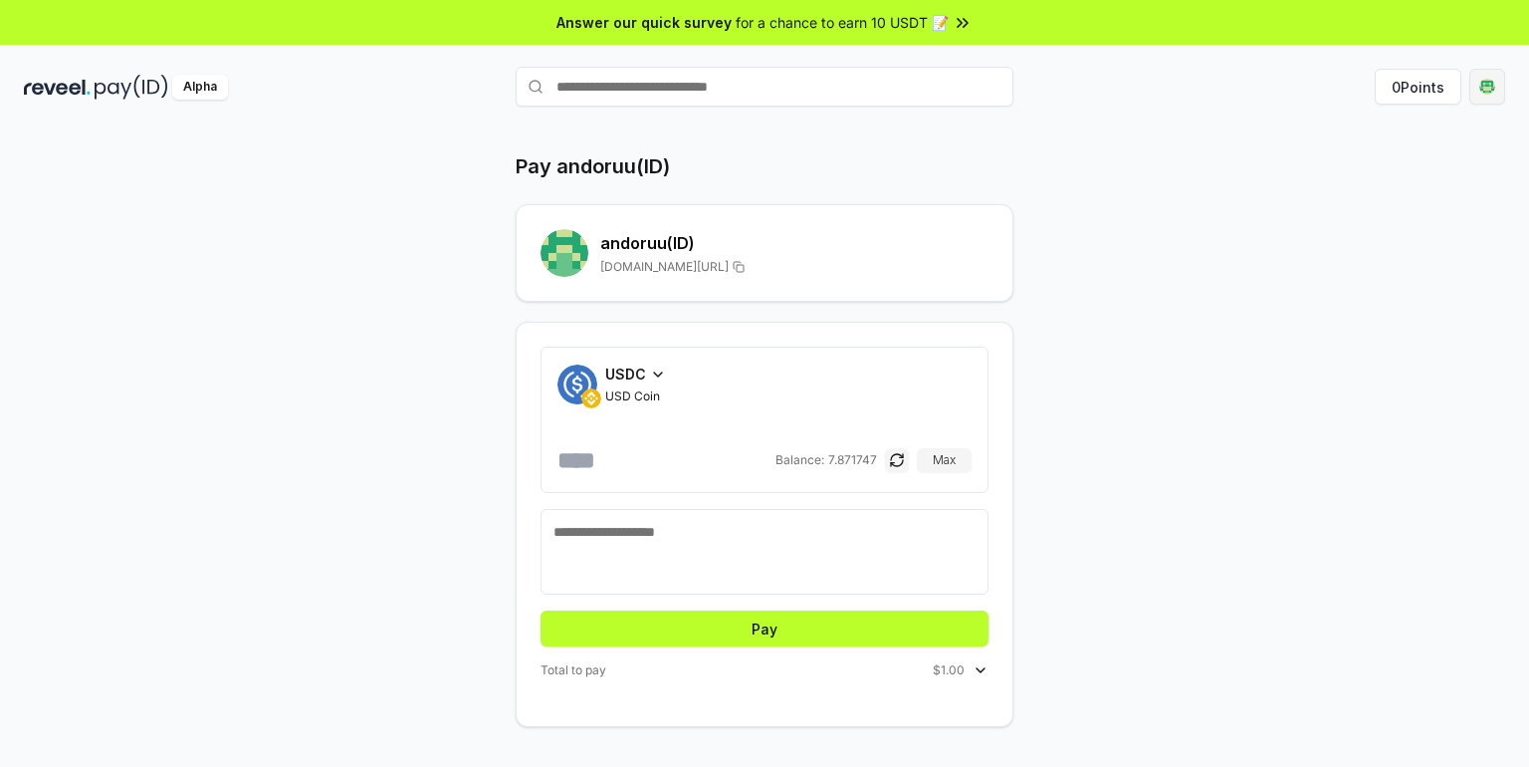
click at [1493, 86] on html "Answer our quick survey for a chance to earn 10 USDT 📝 Alpha 0 Points Pay andor…" at bounding box center [764, 383] width 1529 height 767
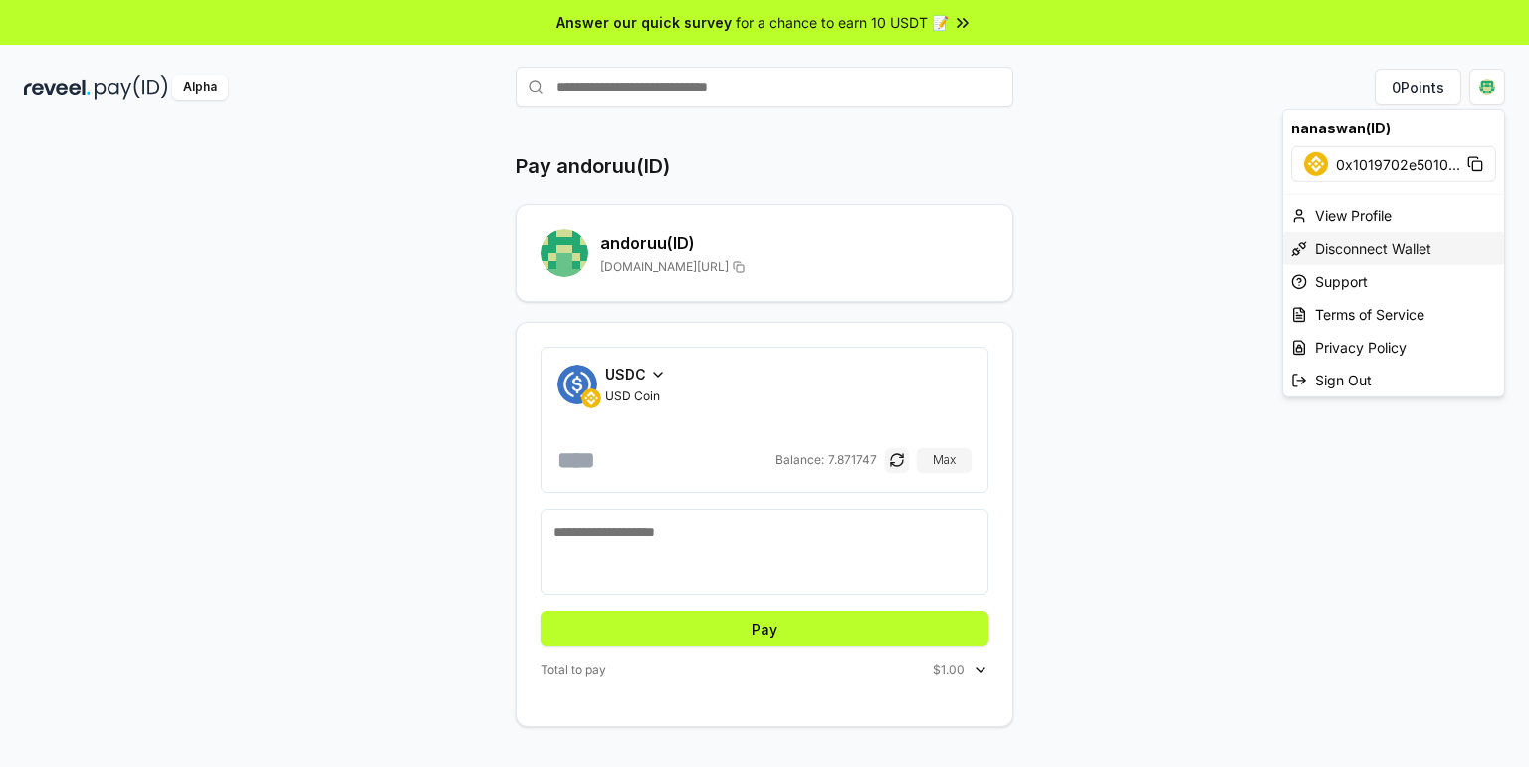
click at [1398, 247] on div "Disconnect Wallet" at bounding box center [1393, 248] width 221 height 33
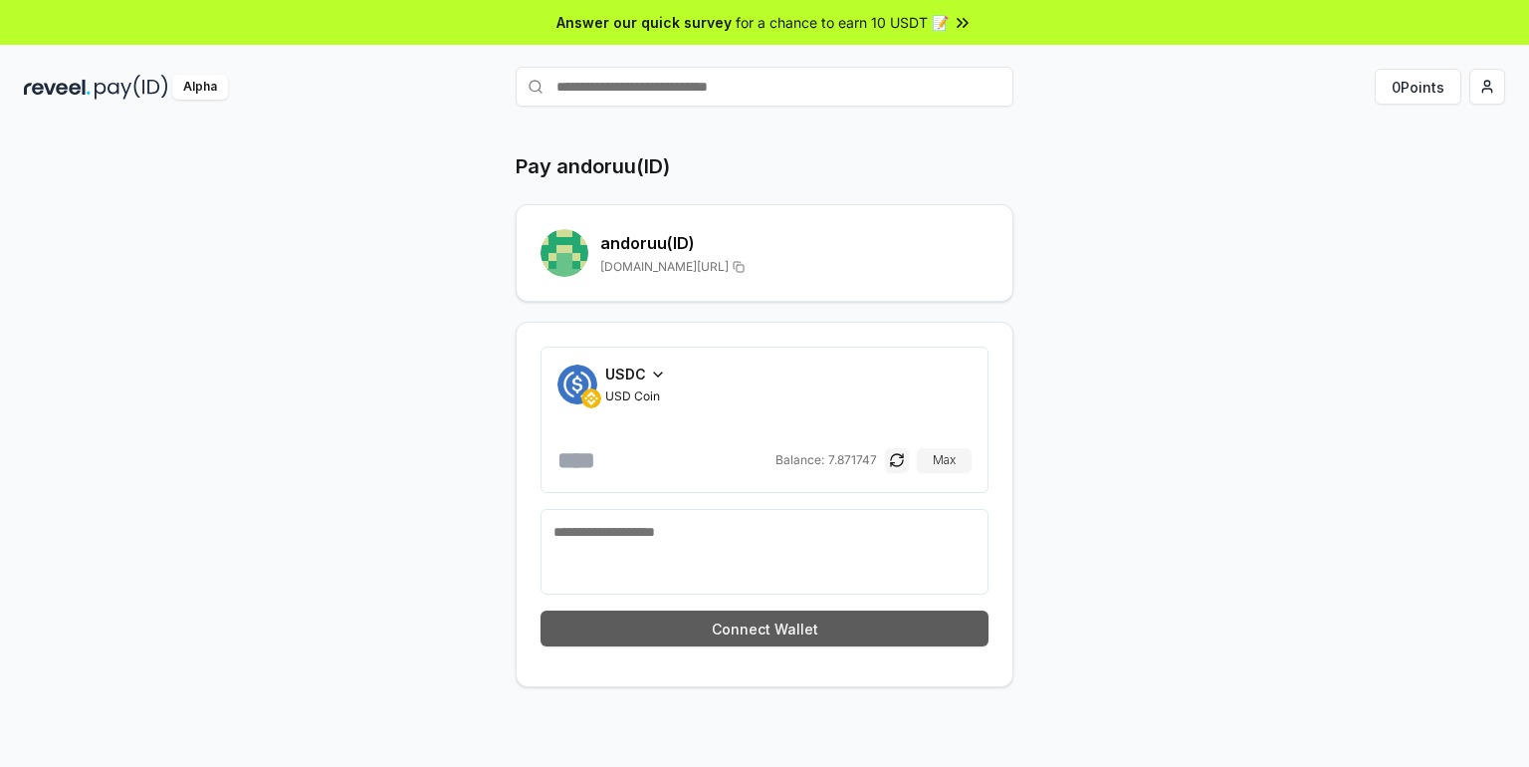
click at [860, 633] on button "Connect Wallet" at bounding box center [765, 628] width 448 height 36
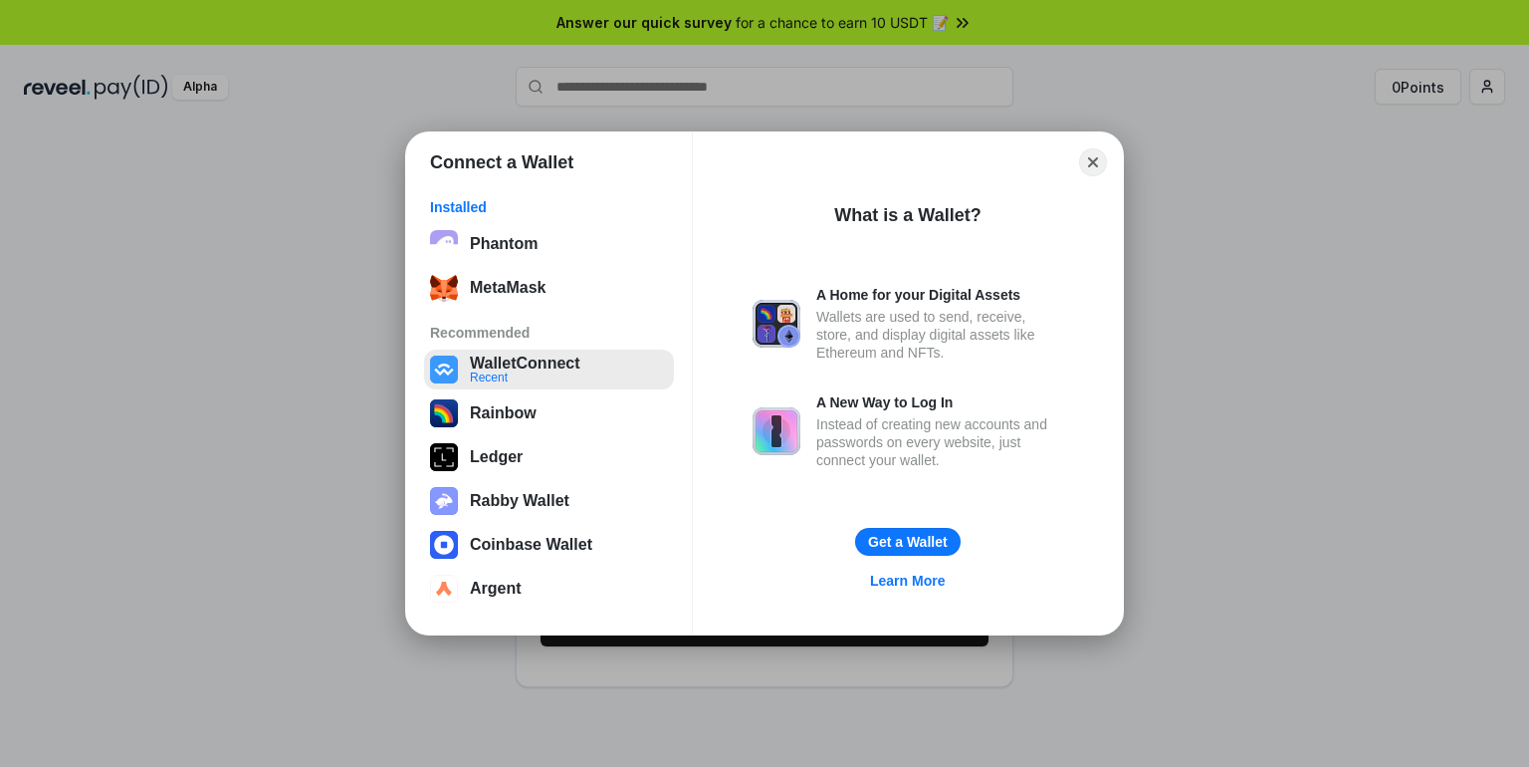
click at [590, 368] on button "WalletConnect Recent" at bounding box center [549, 369] width 250 height 40
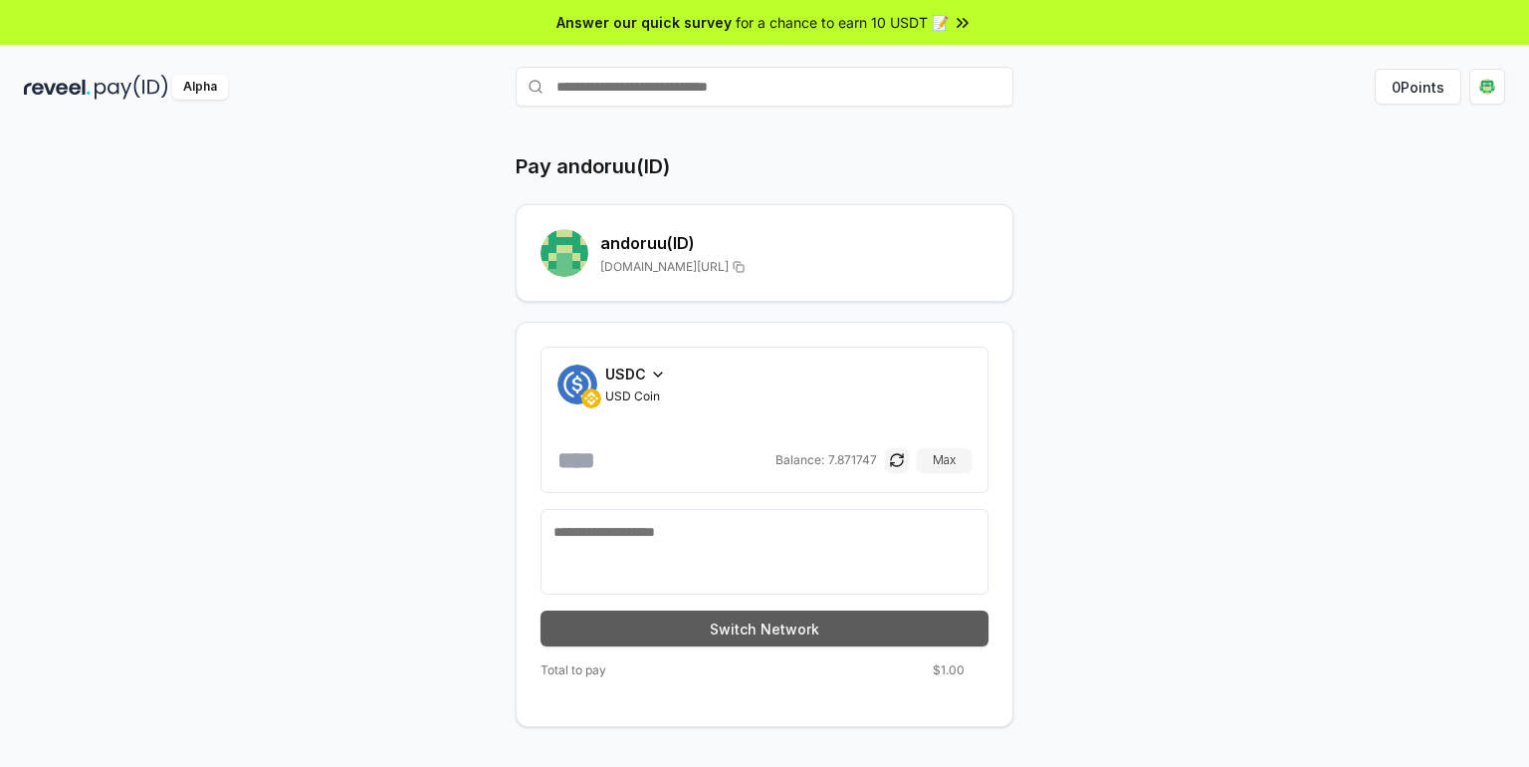
click at [873, 622] on button "Switch Network" at bounding box center [765, 628] width 448 height 36
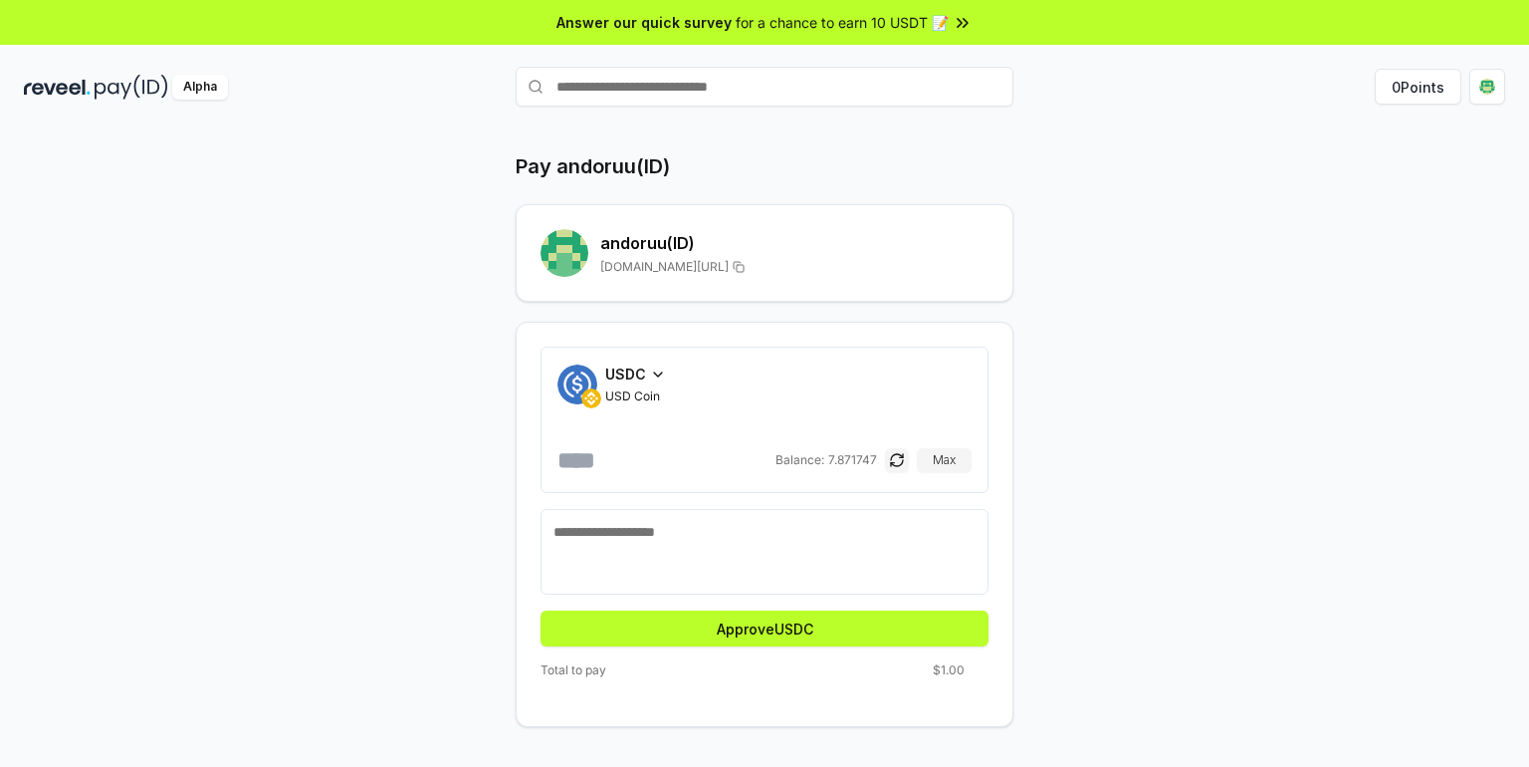
click at [873, 622] on button "Approve USDC" at bounding box center [765, 628] width 448 height 36
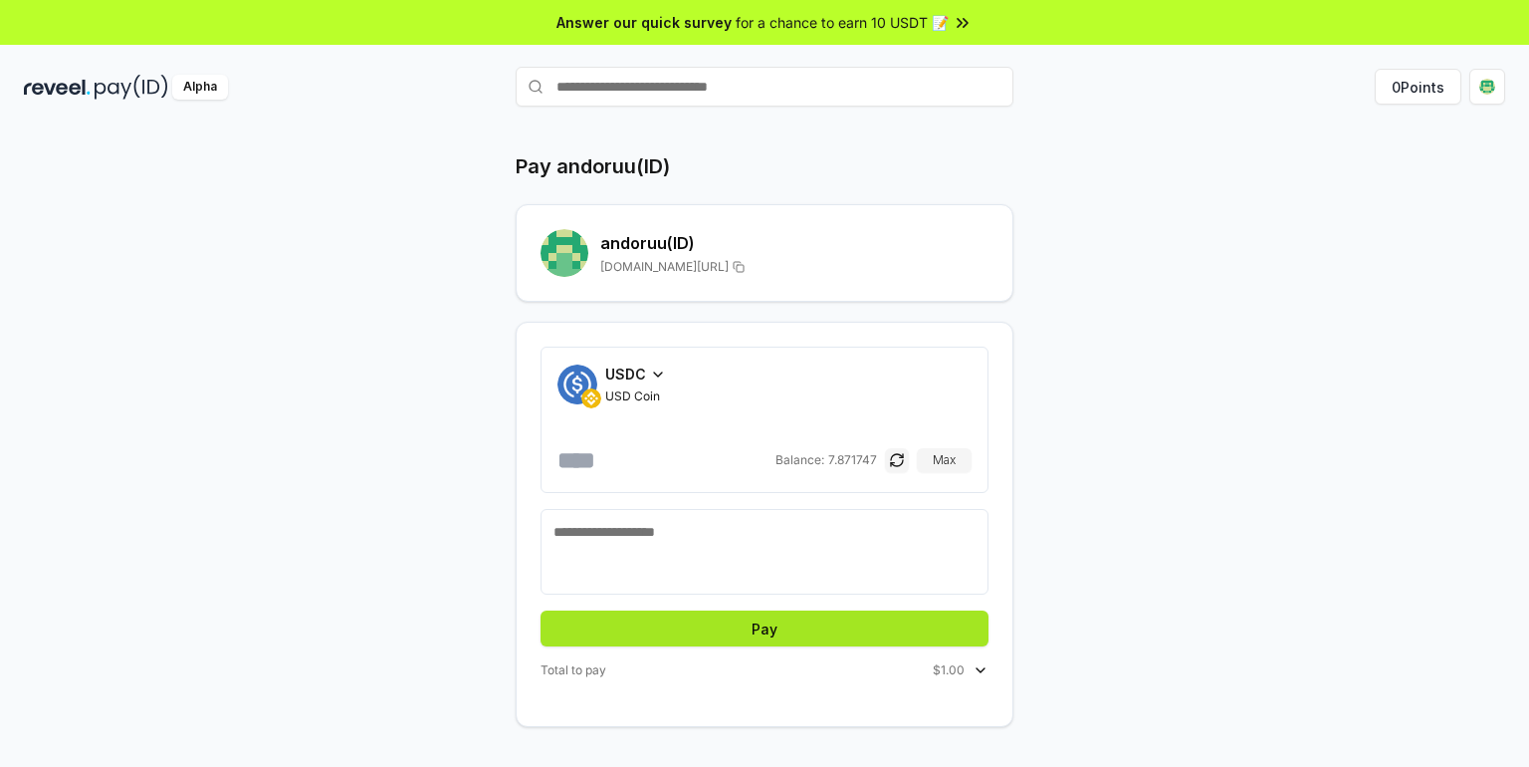
click at [877, 630] on button "Pay" at bounding box center [765, 628] width 448 height 36
